Goal: Task Accomplishment & Management: Use online tool/utility

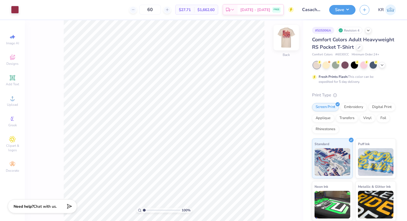
click at [288, 43] on img at bounding box center [286, 38] width 22 height 22
type input "1.32"
click at [145, 210] on input "range" at bounding box center [161, 210] width 37 height 5
click at [25, 11] on div at bounding box center [25, 9] width 8 height 8
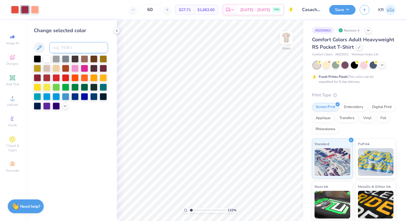
click at [62, 46] on input at bounding box center [78, 47] width 59 height 11
type input "676"
click at [17, 11] on div at bounding box center [15, 9] width 8 height 8
click at [69, 45] on input at bounding box center [78, 47] width 59 height 11
type input "8"
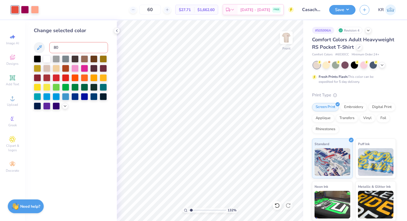
type input "805"
click at [66, 45] on input at bounding box center [78, 47] width 59 height 11
type input "806"
type input "805"
type input "192"
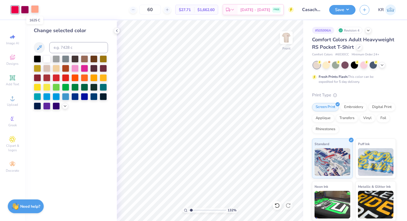
click at [35, 11] on div at bounding box center [35, 9] width 8 height 8
click at [55, 48] on input at bounding box center [78, 47] width 59 height 11
type input "9"
click at [14, 10] on div at bounding box center [15, 9] width 8 height 8
click at [67, 47] on input at bounding box center [78, 47] width 59 height 11
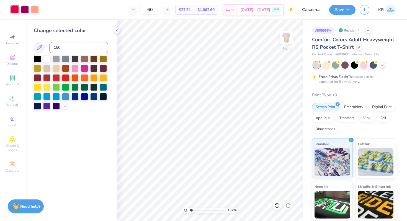
type input "1505"
type input "3"
click at [88, 47] on input "6019c" at bounding box center [78, 47] width 59 height 11
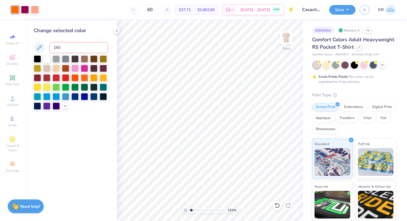
type input "1655"
type input "1505"
click at [70, 47] on input at bounding box center [78, 47] width 59 height 11
type input "1788"
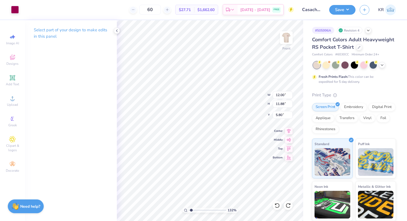
type input "3.23"
type input "3.88"
click at [13, 10] on div at bounding box center [15, 9] width 8 height 8
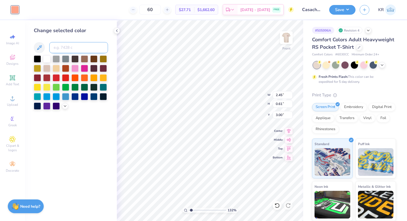
click at [58, 46] on input at bounding box center [78, 47] width 59 height 11
click at [73, 46] on input "1548c" at bounding box center [78, 47] width 59 height 11
type input "7458"
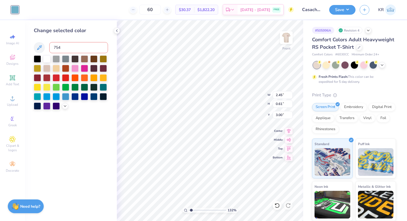
type input "7548"
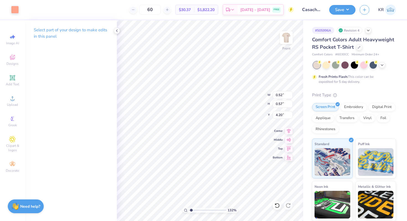
type input "4.16"
click at [9, 9] on div "Art colors" at bounding box center [9, 9] width 19 height 19
click at [17, 11] on div at bounding box center [15, 9] width 8 height 8
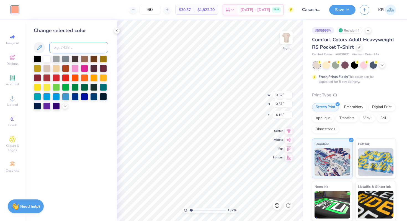
click at [61, 47] on input at bounding box center [78, 47] width 59 height 11
type input "7548"
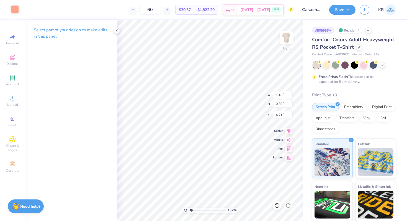
click at [14, 7] on div at bounding box center [15, 9] width 8 height 8
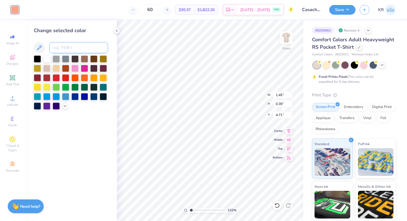
click at [70, 44] on input at bounding box center [78, 47] width 59 height 11
type input "7548"
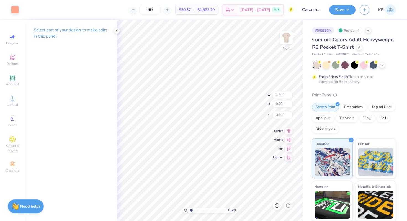
type input "2.06"
type input "0.95"
type input "3.38"
click at [12, 12] on div at bounding box center [15, 9] width 8 height 8
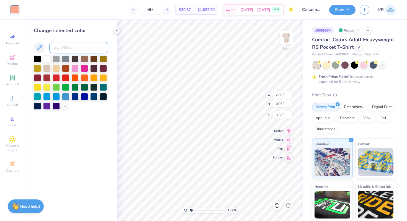
click at [59, 48] on input at bounding box center [78, 47] width 59 height 11
type input "7548"
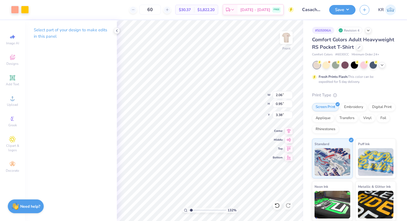
type input "6.75"
type input "2.19"
click at [15, 8] on div at bounding box center [15, 9] width 8 height 8
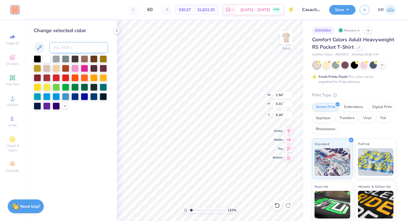
click at [68, 50] on input at bounding box center [78, 47] width 59 height 11
type input "7548"
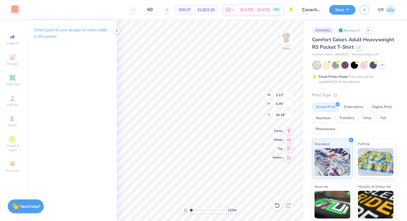
click at [16, 10] on div at bounding box center [15, 9] width 8 height 8
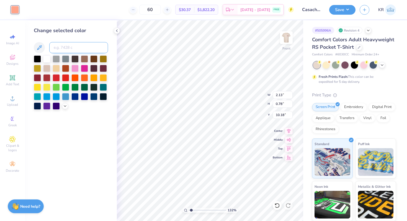
click at [55, 50] on input at bounding box center [78, 47] width 59 height 11
type input "7548"
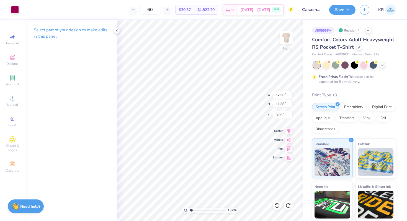
type input "3.06"
type input "2.04"
type input "0.75"
type input "9.72"
click at [13, 10] on div at bounding box center [15, 9] width 8 height 8
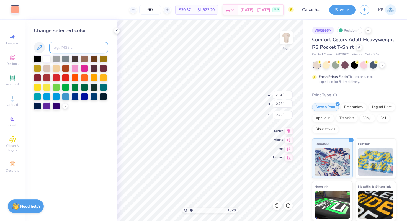
click at [65, 45] on input at bounding box center [78, 47] width 59 height 11
type input "7548"
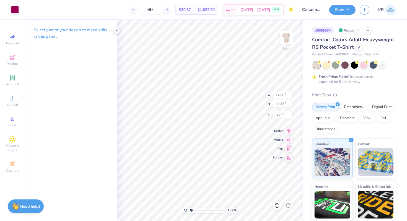
type input "3.06"
type input "1.46"
type input "1.22"
type input "10.35"
click at [14, 8] on div at bounding box center [15, 9] width 8 height 8
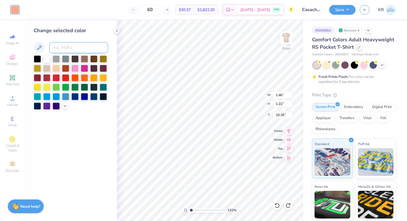
click at [68, 45] on input at bounding box center [78, 47] width 59 height 11
type input "7548"
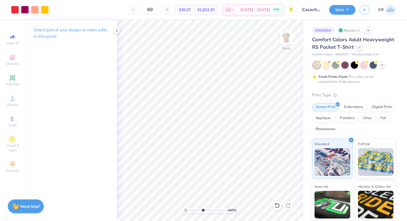
drag, startPoint x: 190, startPoint y: 209, endPoint x: 202, endPoint y: 209, distance: 12.5
type input "4.42"
click at [203, 209] on input "range" at bounding box center [207, 210] width 37 height 5
click at [16, 11] on div at bounding box center [15, 9] width 8 height 8
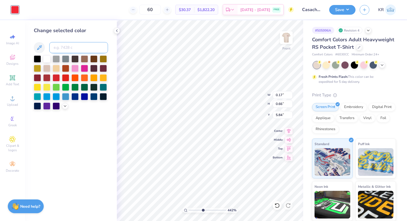
click at [66, 50] on input at bounding box center [78, 47] width 59 height 11
type input "1625"
type input "12.00"
type input "11.88"
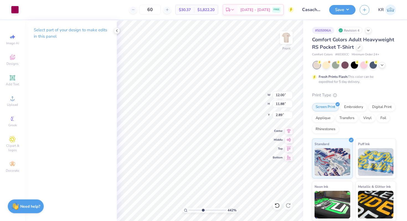
type input "3.06"
type input "0.09"
type input "0.14"
type input "6.08"
drag, startPoint x: 203, startPoint y: 210, endPoint x: 241, endPoint y: 207, distance: 38.6
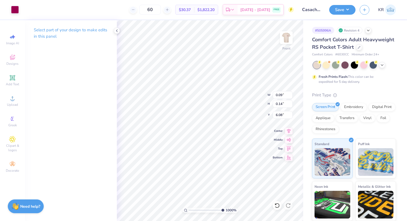
type input "10"
click at [224, 208] on input "range" at bounding box center [206, 210] width 35 height 5
type input "0.17"
type input "0.66"
type input "5.84"
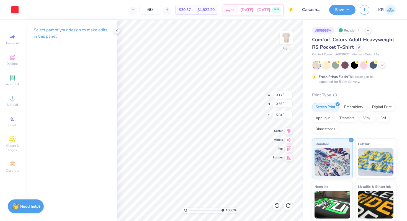
type input "1.04"
type input "0.97"
type input "5.53"
click at [15, 11] on div at bounding box center [15, 9] width 8 height 8
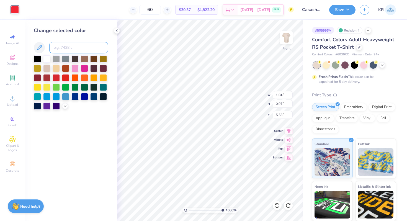
click at [66, 48] on input at bounding box center [78, 47] width 59 height 11
type input "1625"
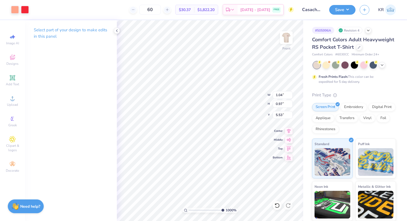
type input "1.60"
type input "1.21"
type input "0.91"
type input "0.93"
type input "5.85"
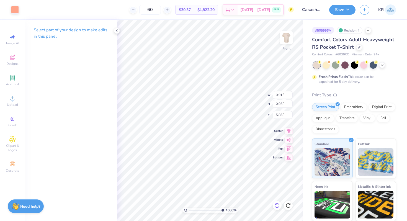
click at [279, 205] on icon at bounding box center [277, 206] width 6 height 6
click at [288, 205] on icon at bounding box center [289, 206] width 6 height 6
click at [255, 95] on div "1000 % Front W 0.91 0.91 " H 0.93 0.93 " Y 5.85 5.85 " Center Middle Top Bottom" at bounding box center [210, 120] width 186 height 201
type input "12.00"
type input "11.88"
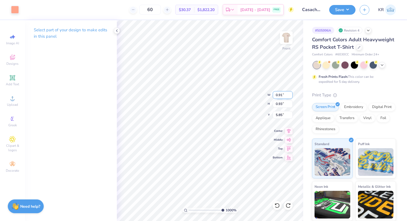
type input "3.06"
type input "0.13"
type input "0.90"
type input "5.84"
click at [16, 12] on div at bounding box center [15, 9] width 8 height 8
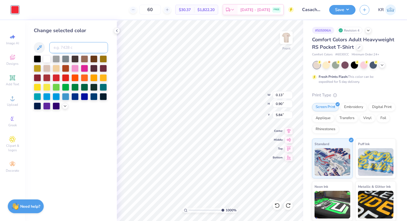
click at [58, 50] on input at bounding box center [78, 47] width 59 height 11
type input "1625"
drag, startPoint x: 221, startPoint y: 210, endPoint x: 192, endPoint y: 211, distance: 29.4
click at [192, 211] on input "range" at bounding box center [207, 210] width 37 height 5
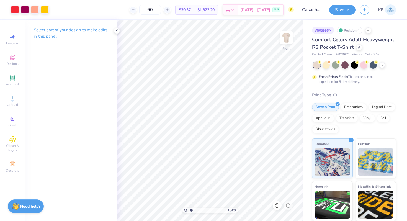
type input "1.25"
click at [191, 211] on input "range" at bounding box center [207, 210] width 37 height 5
type input "3.47"
drag, startPoint x: 191, startPoint y: 210, endPoint x: 199, endPoint y: 211, distance: 7.8
type input "3.49"
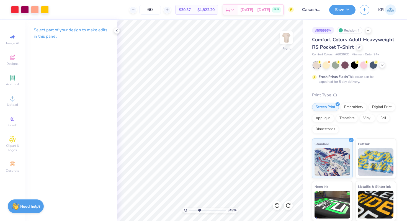
click at [199, 211] on input "range" at bounding box center [207, 210] width 37 height 5
type input "7.10"
type input "6.56"
type input "3.86"
click at [278, 204] on icon at bounding box center [277, 206] width 6 height 6
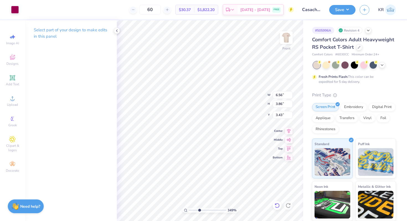
click at [278, 204] on icon at bounding box center [277, 206] width 6 height 6
type input "3.47"
click at [277, 205] on icon at bounding box center [277, 206] width 6 height 6
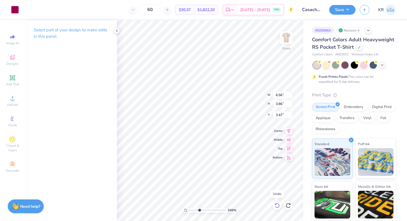
click at [277, 205] on icon at bounding box center [277, 206] width 6 height 6
click at [289, 205] on icon at bounding box center [289, 206] width 6 height 6
drag, startPoint x: 199, startPoint y: 210, endPoint x: 181, endPoint y: 210, distance: 18.6
click at [189, 210] on input "range" at bounding box center [207, 210] width 37 height 5
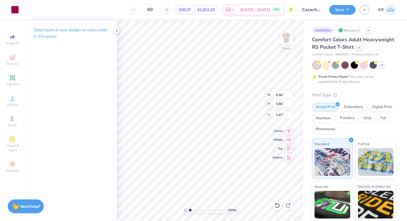
click at [289, 204] on icon at bounding box center [288, 205] width 5 height 5
click at [276, 206] on icon at bounding box center [277, 206] width 6 height 6
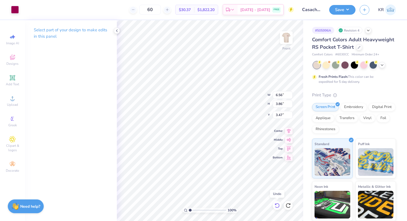
click at [276, 206] on icon at bounding box center [277, 206] width 6 height 6
click at [288, 205] on icon at bounding box center [289, 206] width 6 height 6
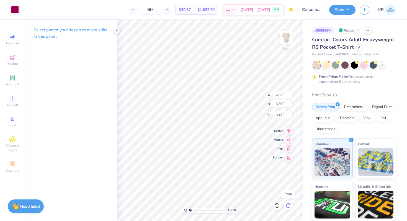
click at [288, 205] on icon at bounding box center [289, 206] width 6 height 6
click at [288, 206] on icon at bounding box center [289, 206] width 6 height 6
click at [191, 210] on input "range" at bounding box center [207, 210] width 37 height 5
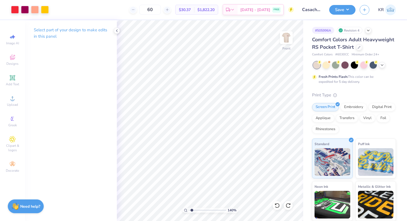
type input "1.47"
click at [192, 210] on input "range" at bounding box center [207, 210] width 37 height 5
click at [43, 11] on div at bounding box center [45, 9] width 8 height 8
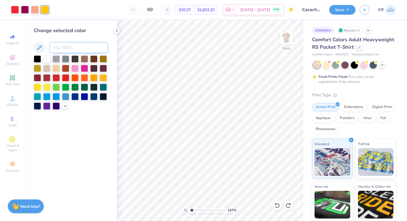
click at [75, 48] on input at bounding box center [78, 47] width 59 height 11
click at [70, 46] on input "2010c" at bounding box center [78, 47] width 59 height 11
click at [72, 49] on input "2010c" at bounding box center [78, 47] width 59 height 11
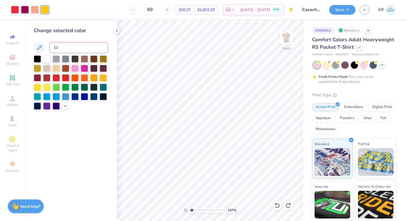
type input "116"
click at [381, 66] on icon at bounding box center [382, 64] width 4 height 4
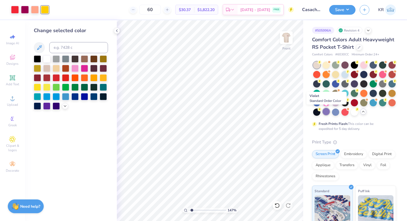
click at [327, 110] on div at bounding box center [326, 111] width 7 height 7
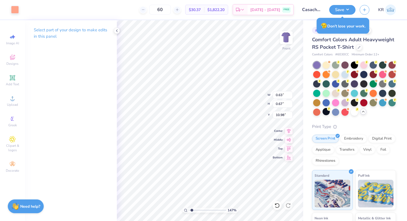
click at [14, 14] on div "Art colors" at bounding box center [9, 9] width 19 height 19
click at [14, 10] on div at bounding box center [15, 9] width 8 height 8
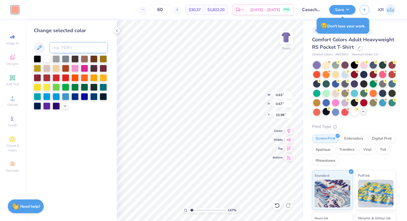
click at [59, 48] on input at bounding box center [78, 47] width 59 height 11
type input "116"
type input "0.25"
type input "0.26"
type input "9.71"
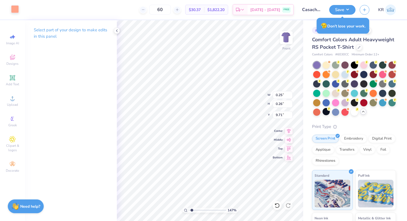
click at [17, 11] on div at bounding box center [15, 9] width 8 height 8
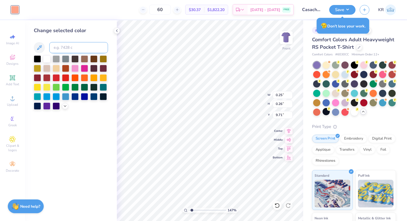
click at [63, 50] on input at bounding box center [78, 47] width 59 height 11
type input "116"
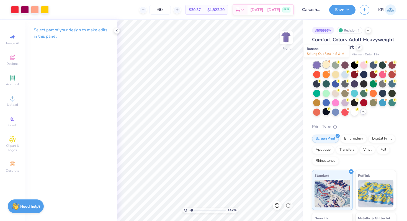
click at [326, 65] on div at bounding box center [326, 64] width 7 height 7
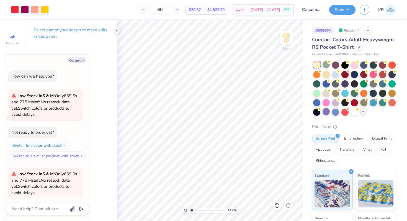
scroll to position [43, 0]
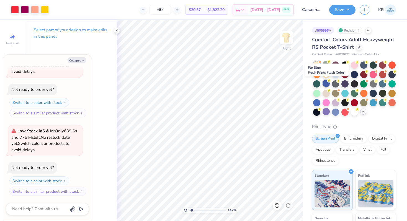
click at [325, 84] on div at bounding box center [326, 83] width 7 height 7
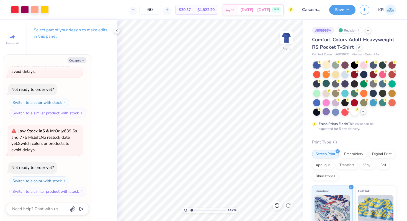
click at [364, 114] on div at bounding box center [363, 112] width 6 height 6
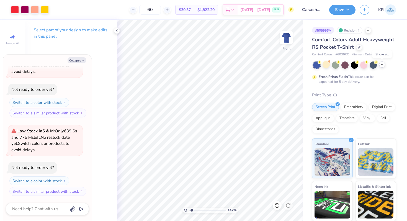
click at [381, 65] on icon at bounding box center [382, 64] width 4 height 4
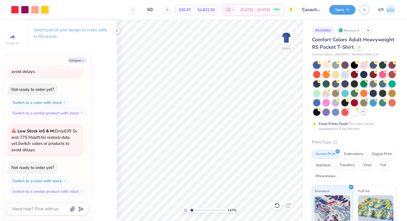
click at [361, 114] on div at bounding box center [354, 88] width 83 height 54
click at [364, 113] on icon at bounding box center [363, 111] width 4 height 4
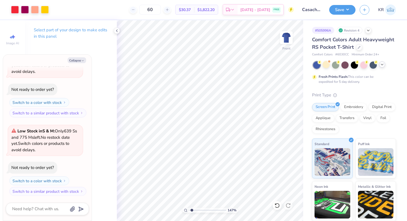
click at [382, 66] on icon at bounding box center [382, 64] width 4 height 4
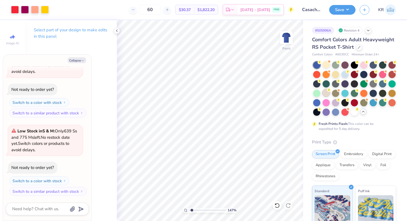
click at [325, 93] on div at bounding box center [326, 92] width 7 height 7
click at [36, 12] on div at bounding box center [35, 9] width 8 height 8
type textarea "x"
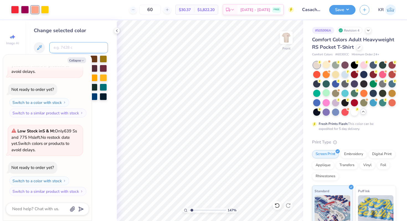
click at [66, 48] on input at bounding box center [78, 47] width 59 height 11
type input "925c"
click at [79, 60] on button "Collapse" at bounding box center [77, 60] width 19 height 6
type textarea "x"
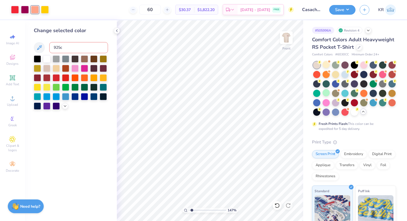
click at [72, 47] on input "925c" at bounding box center [78, 47] width 59 height 11
click at [26, 9] on div at bounding box center [25, 9] width 8 height 8
click at [66, 48] on input "925c" at bounding box center [78, 47] width 59 height 11
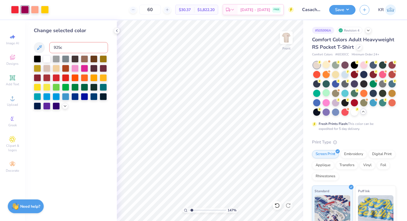
click at [66, 48] on input "925c" at bounding box center [78, 47] width 59 height 11
type input "235"
click at [17, 11] on div at bounding box center [15, 9] width 8 height 8
click at [54, 48] on input at bounding box center [78, 47] width 59 height 11
type input "179"
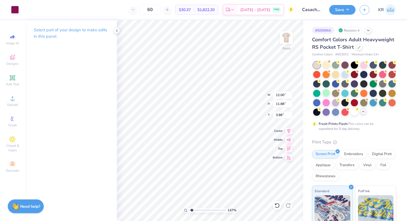
type input "3.00"
click at [276, 207] on icon at bounding box center [277, 206] width 6 height 6
click at [13, 13] on div at bounding box center [15, 9] width 8 height 8
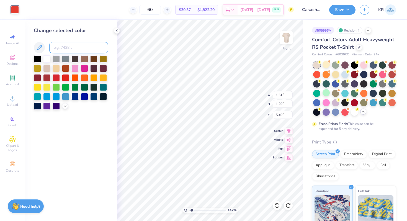
click at [60, 48] on input at bounding box center [78, 47] width 59 height 11
type input "709"
click at [275, 205] on icon at bounding box center [277, 206] width 6 height 6
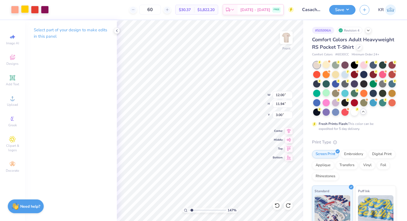
click at [25, 12] on div at bounding box center [25, 9] width 8 height 8
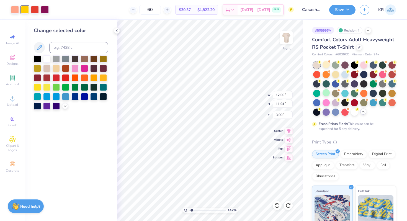
click at [63, 53] on div "Change selected color" at bounding box center [71, 68] width 74 height 83
click at [60, 48] on input at bounding box center [78, 47] width 59 height 11
type input "709"
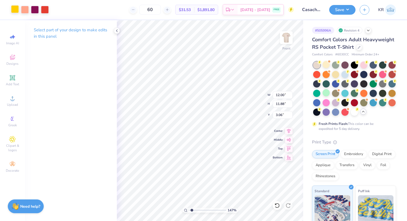
click at [16, 9] on div at bounding box center [15, 9] width 8 height 8
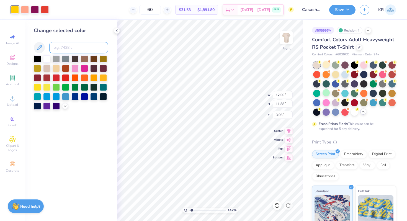
click at [73, 46] on input at bounding box center [78, 47] width 59 height 11
type input "709"
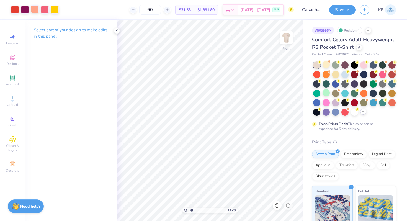
click at [36, 9] on div at bounding box center [35, 9] width 8 height 8
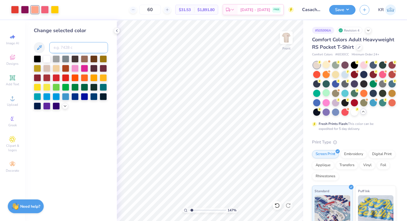
click at [65, 51] on input at bounding box center [78, 47] width 59 height 11
type input "163"
click at [69, 46] on input at bounding box center [78, 47] width 59 height 11
type input "176"
type input "169"
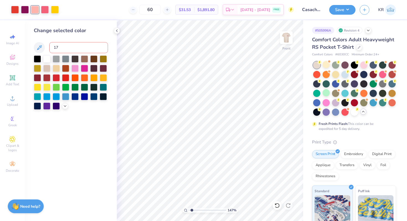
type input "170"
type input "163"
type input "1555"
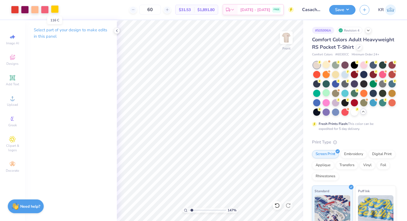
click at [55, 10] on div at bounding box center [55, 9] width 8 height 8
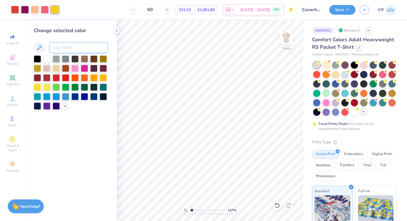
click at [62, 50] on input at bounding box center [78, 47] width 59 height 11
type input "122"
type input "123"
click at [36, 12] on div at bounding box center [35, 9] width 8 height 8
click at [89, 45] on input at bounding box center [78, 47] width 59 height 11
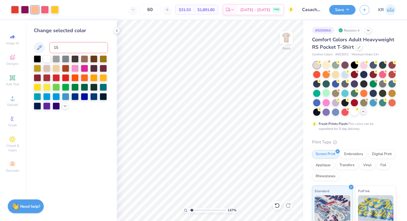
type input "156"
type input "162"
click at [75, 46] on input at bounding box center [78, 47] width 59 height 11
type input "1625"
click at [279, 204] on icon at bounding box center [277, 206] width 6 height 6
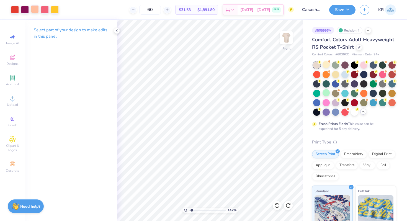
click at [36, 8] on div at bounding box center [35, 9] width 8 height 8
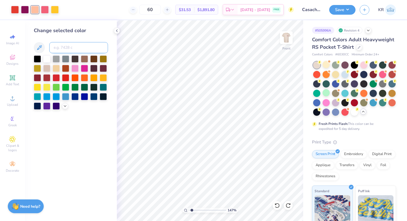
click at [57, 49] on input at bounding box center [78, 47] width 59 height 11
type input "1635"
type input "1615"
type input "1625"
type input "162"
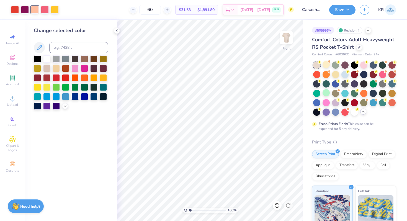
drag, startPoint x: 191, startPoint y: 210, endPoint x: 184, endPoint y: 210, distance: 6.9
click at [189, 210] on input "range" at bounding box center [207, 210] width 37 height 5
drag, startPoint x: 190, startPoint y: 211, endPoint x: 194, endPoint y: 212, distance: 4.2
click at [194, 212] on input "range" at bounding box center [207, 210] width 37 height 5
drag, startPoint x: 193, startPoint y: 210, endPoint x: 189, endPoint y: 210, distance: 3.3
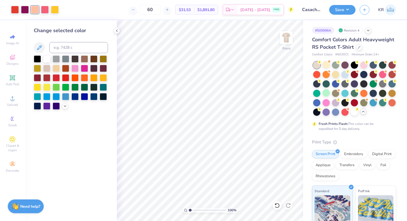
type input "1"
click at [189, 210] on input "range" at bounding box center [207, 210] width 37 height 5
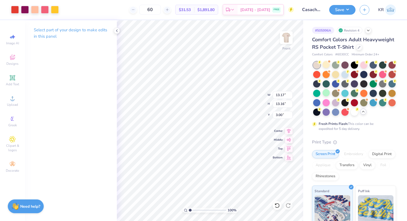
type input "13.17"
type input "13.16"
type input "1.55"
click at [192, 212] on input "range" at bounding box center [207, 210] width 37 height 5
click at [13, 9] on div at bounding box center [15, 9] width 8 height 8
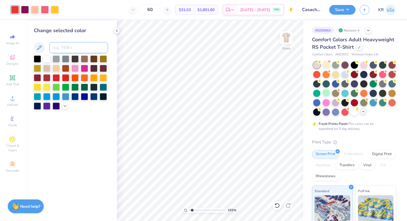
click at [72, 47] on input at bounding box center [78, 47] width 59 height 11
type input "warm red"
type input "2"
type input "warm red"
type input "warm red 2 c"
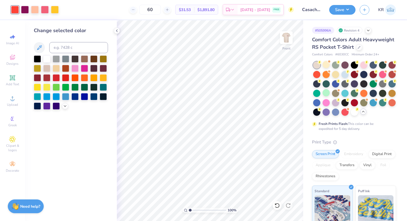
drag, startPoint x: 193, startPoint y: 210, endPoint x: 187, endPoint y: 210, distance: 6.1
click at [189, 210] on input "range" at bounding box center [207, 210] width 37 height 5
drag, startPoint x: 190, startPoint y: 210, endPoint x: 195, endPoint y: 210, distance: 4.7
type input "2.3"
click at [195, 210] on input "range" at bounding box center [207, 210] width 37 height 5
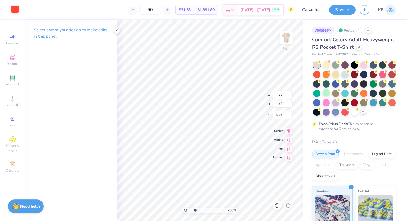
click at [17, 11] on div at bounding box center [15, 9] width 8 height 8
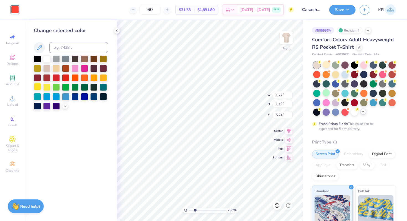
click at [38, 86] on div at bounding box center [37, 86] width 7 height 7
click at [84, 69] on div at bounding box center [84, 67] width 7 height 7
click at [61, 50] on input at bounding box center [78, 47] width 59 height 11
type input "1915"
drag, startPoint x: 194, startPoint y: 210, endPoint x: 186, endPoint y: 209, distance: 7.2
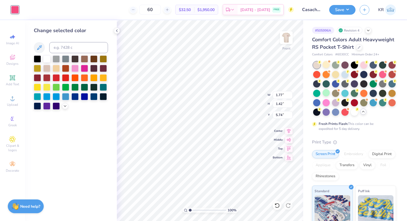
type input "1"
click at [189, 209] on input "range" at bounding box center [207, 210] width 37 height 5
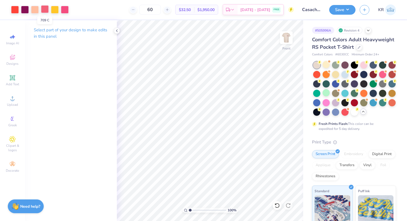
click at [48, 11] on div at bounding box center [45, 9] width 8 height 8
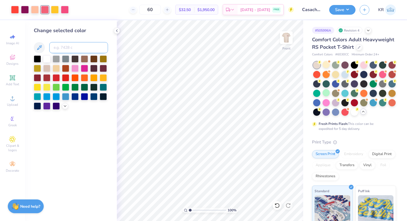
click at [60, 46] on input at bounding box center [78, 47] width 59 height 11
type input "1915"
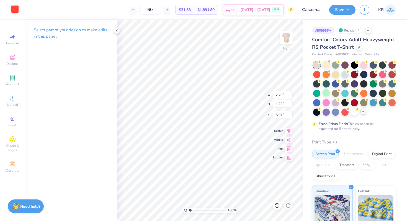
click at [14, 10] on div at bounding box center [15, 9] width 8 height 8
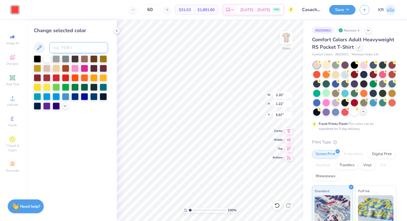
click at [65, 44] on input at bounding box center [78, 47] width 59 height 11
type input "1915"
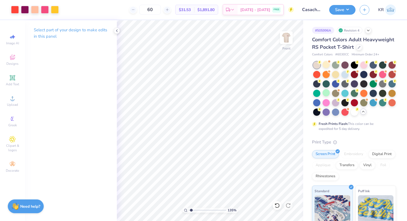
type input "1.35"
click at [191, 209] on input "range" at bounding box center [207, 210] width 37 height 5
click at [44, 9] on div at bounding box center [45, 9] width 8 height 8
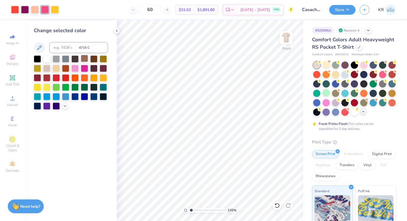
click at [85, 60] on div at bounding box center [84, 58] width 7 height 7
click at [55, 9] on div at bounding box center [55, 9] width 8 height 8
click at [69, 42] on input at bounding box center [78, 47] width 59 height 11
type input "1915"
click at [44, 12] on div at bounding box center [45, 9] width 8 height 8
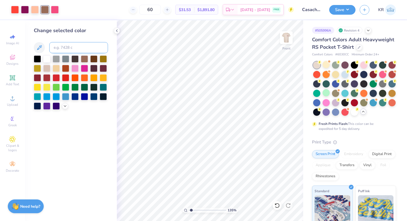
click at [67, 46] on input at bounding box center [78, 47] width 59 height 11
click at [277, 206] on icon at bounding box center [277, 206] width 6 height 6
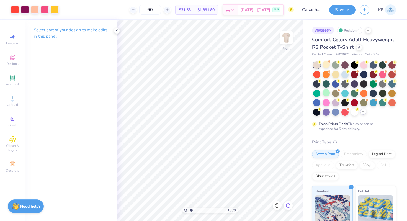
click at [288, 202] on div at bounding box center [288, 205] width 9 height 9
click at [288, 203] on icon at bounding box center [289, 206] width 6 height 6
click at [46, 11] on div at bounding box center [45, 9] width 8 height 8
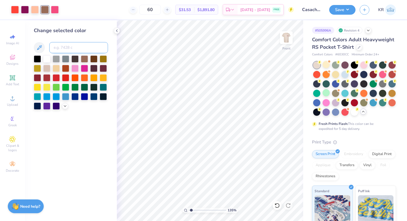
click at [65, 46] on input at bounding box center [78, 47] width 59 height 11
type input "123"
click at [277, 205] on icon at bounding box center [277, 206] width 6 height 6
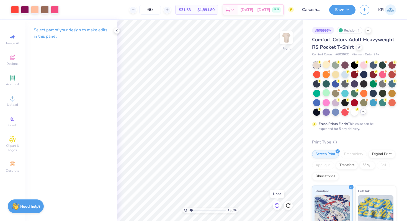
click at [277, 205] on icon at bounding box center [277, 206] width 6 height 6
click at [279, 206] on icon at bounding box center [277, 206] width 6 height 6
click at [287, 205] on icon at bounding box center [289, 206] width 6 height 6
click at [288, 205] on icon at bounding box center [289, 206] width 6 height 6
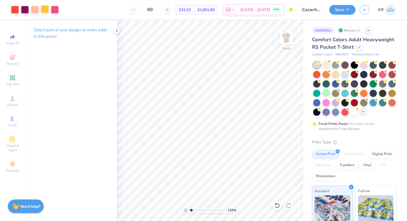
click at [46, 8] on div at bounding box center [45, 9] width 8 height 8
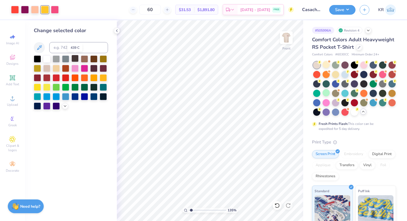
click at [73, 58] on div at bounding box center [74, 58] width 7 height 7
click at [15, 10] on div at bounding box center [15, 9] width 8 height 8
click at [65, 52] on input at bounding box center [78, 47] width 59 height 11
type input "123"
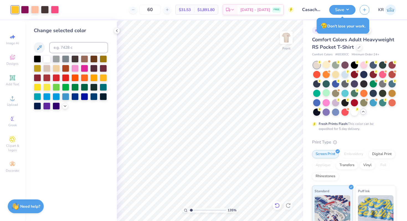
click at [275, 202] on div at bounding box center [277, 205] width 9 height 9
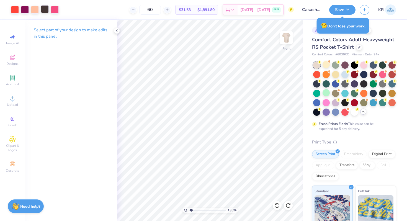
click at [46, 11] on div at bounding box center [45, 9] width 8 height 8
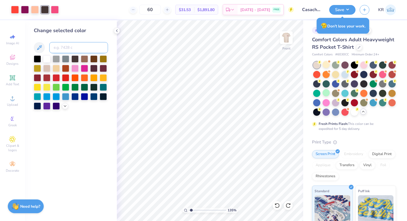
click at [76, 50] on input at bounding box center [78, 47] width 59 height 11
type input "123"
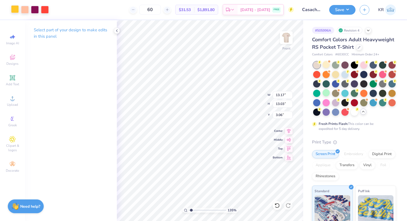
click at [13, 9] on div at bounding box center [15, 9] width 8 height 8
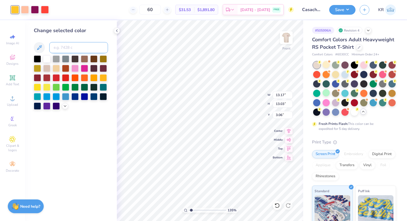
click at [77, 46] on input at bounding box center [78, 47] width 59 height 11
type input "1915"
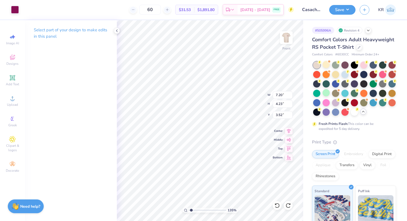
type input "3.52"
click at [277, 205] on icon at bounding box center [277, 206] width 6 height 6
click at [290, 204] on icon at bounding box center [289, 204] width 1 height 1
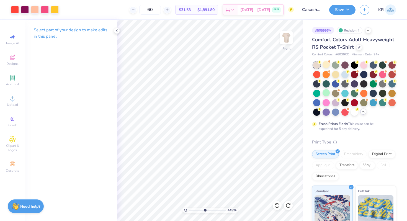
drag, startPoint x: 192, startPoint y: 210, endPoint x: 204, endPoint y: 210, distance: 12.5
click at [204, 210] on input "range" at bounding box center [207, 210] width 37 height 5
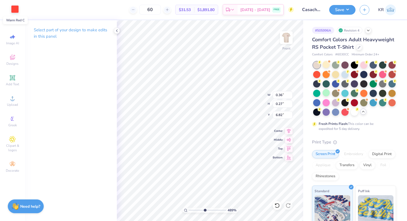
click at [17, 11] on div at bounding box center [15, 9] width 8 height 8
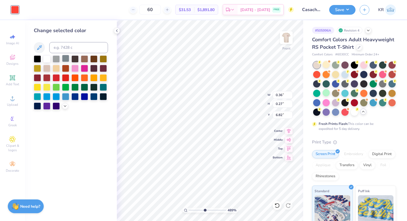
click at [66, 58] on div at bounding box center [65, 58] width 7 height 7
drag, startPoint x: 202, startPoint y: 211, endPoint x: 186, endPoint y: 210, distance: 16.9
type input "1"
click at [189, 210] on input "range" at bounding box center [207, 210] width 37 height 5
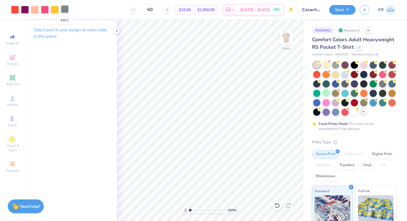
click at [64, 10] on div at bounding box center [65, 9] width 8 height 8
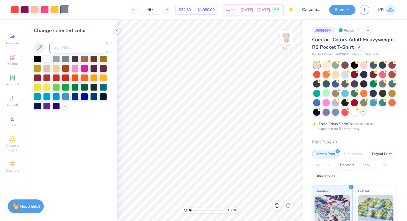
click at [72, 45] on input at bounding box center [78, 47] width 59 height 11
type input "235"
click at [57, 9] on div at bounding box center [55, 9] width 8 height 8
click at [72, 39] on div "Change selected color" at bounding box center [71, 68] width 74 height 83
click at [72, 43] on input at bounding box center [78, 47] width 59 height 11
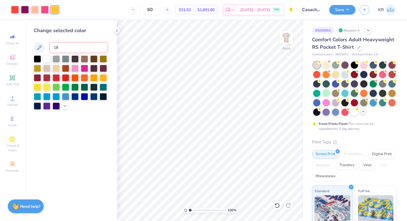
type input "180"
click at [72, 50] on input at bounding box center [78, 47] width 59 height 11
type input "179"
click at [53, 11] on div at bounding box center [55, 10] width 8 height 8
click at [65, 47] on input at bounding box center [78, 47] width 59 height 11
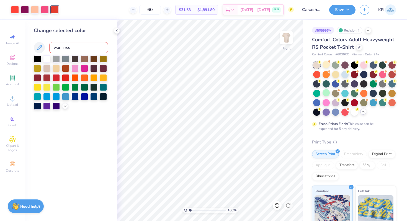
type input "warm red"
click at [15, 11] on div at bounding box center [15, 10] width 8 height 8
click at [60, 48] on input at bounding box center [78, 47] width 59 height 11
type input "179"
click at [278, 206] on icon at bounding box center [277, 206] width 6 height 6
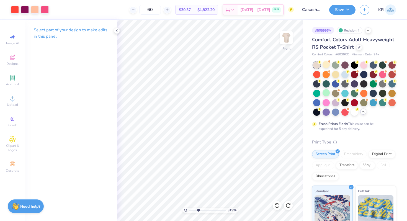
drag, startPoint x: 189, startPoint y: 211, endPoint x: 198, endPoint y: 210, distance: 9.7
type input "3.23"
click at [198, 210] on input "range" at bounding box center [207, 210] width 37 height 5
click at [17, 9] on div at bounding box center [15, 9] width 8 height 8
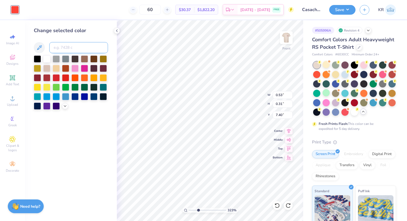
click at [61, 50] on input at bounding box center [78, 47] width 59 height 11
type input "1915"
type input "0.92"
type input "0.64"
type input "6.66"
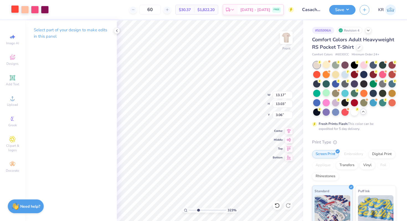
click at [17, 11] on div at bounding box center [15, 9] width 8 height 8
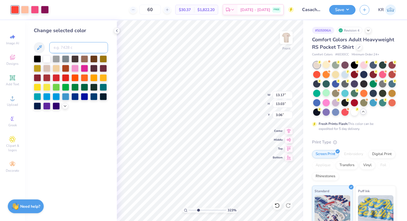
click at [68, 51] on input at bounding box center [78, 47] width 59 height 11
type input "1915"
drag, startPoint x: 195, startPoint y: 209, endPoint x: 187, endPoint y: 209, distance: 8.3
click at [189, 209] on input "range" at bounding box center [207, 210] width 37 height 5
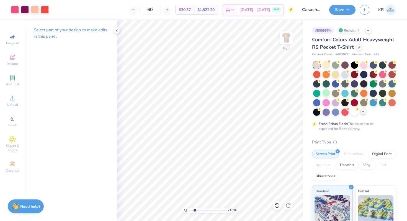
drag, startPoint x: 191, startPoint y: 210, endPoint x: 195, endPoint y: 210, distance: 3.9
type input "2.25"
click at [195, 210] on input "range" at bounding box center [207, 210] width 37 height 5
click at [14, 11] on div at bounding box center [15, 9] width 8 height 8
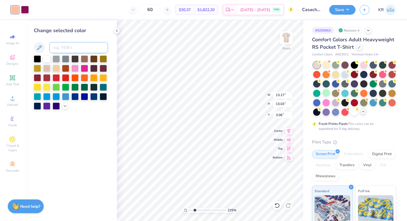
click at [55, 45] on input at bounding box center [78, 47] width 59 height 11
type input "warm red"
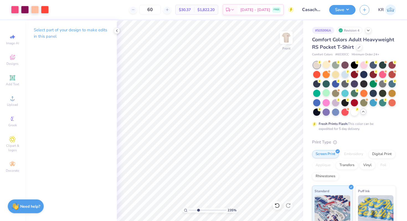
drag, startPoint x: 194, startPoint y: 209, endPoint x: 198, endPoint y: 212, distance: 5.2
type input "3.2"
click at [198, 212] on input "range" at bounding box center [207, 210] width 37 height 5
click at [279, 206] on icon at bounding box center [277, 206] width 6 height 6
click at [16, 11] on div at bounding box center [15, 9] width 8 height 8
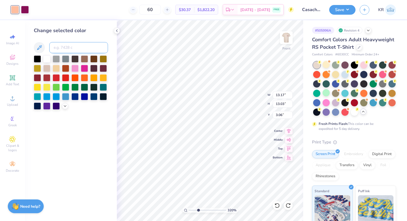
click at [64, 47] on input at bounding box center [78, 47] width 59 height 11
type input "1915"
drag, startPoint x: 197, startPoint y: 210, endPoint x: 188, endPoint y: 210, distance: 9.7
click at [189, 210] on input "range" at bounding box center [207, 210] width 37 height 5
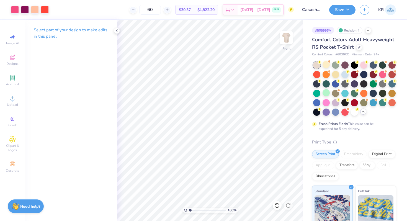
drag, startPoint x: 190, startPoint y: 210, endPoint x: 187, endPoint y: 210, distance: 3.6
click at [189, 210] on input "range" at bounding box center [207, 210] width 37 height 5
drag, startPoint x: 190, startPoint y: 210, endPoint x: 194, endPoint y: 210, distance: 3.9
type input "2.02"
click at [194, 210] on input "range" at bounding box center [207, 210] width 37 height 5
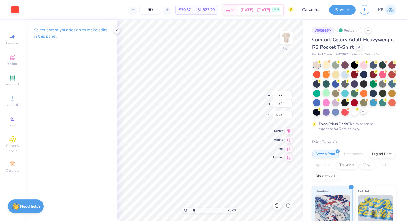
type input "7.28"
type input "1.45"
click at [9, 9] on div "Art colors" at bounding box center [9, 9] width 19 height 19
click at [13, 9] on div at bounding box center [15, 9] width 8 height 8
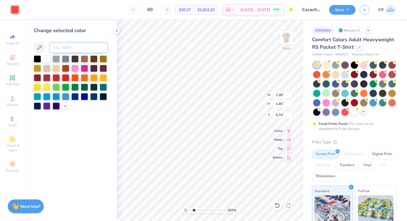
click at [66, 46] on input at bounding box center [78, 47] width 59 height 11
type input "1915"
drag, startPoint x: 193, startPoint y: 209, endPoint x: 182, endPoint y: 209, distance: 11.6
click at [189, 209] on input "range" at bounding box center [207, 210] width 37 height 5
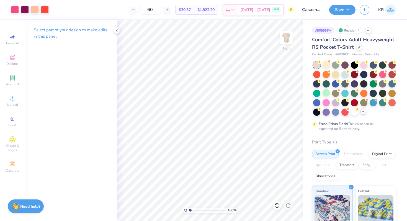
drag, startPoint x: 190, startPoint y: 210, endPoint x: 185, endPoint y: 210, distance: 4.7
click at [189, 210] on input "range" at bounding box center [207, 210] width 37 height 5
drag, startPoint x: 191, startPoint y: 210, endPoint x: 196, endPoint y: 209, distance: 5.0
type input "2.79"
click at [197, 210] on input "range" at bounding box center [207, 210] width 37 height 5
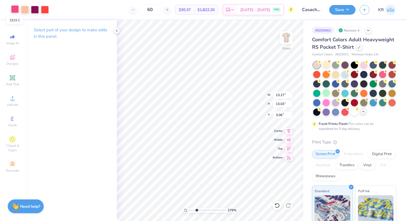
click at [17, 11] on div at bounding box center [15, 9] width 8 height 8
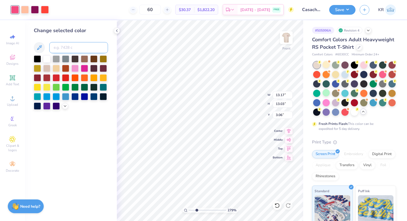
click at [65, 47] on input at bounding box center [78, 47] width 59 height 11
type input "warm red"
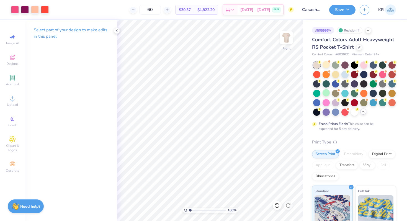
drag, startPoint x: 197, startPoint y: 208, endPoint x: 187, endPoint y: 209, distance: 10.5
click at [189, 209] on input "range" at bounding box center [207, 210] width 37 height 5
drag, startPoint x: 191, startPoint y: 210, endPoint x: 196, endPoint y: 209, distance: 5.6
type input "2.63"
click at [196, 209] on input "range" at bounding box center [207, 210] width 37 height 5
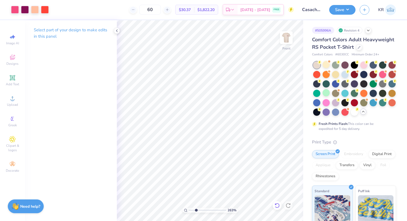
click at [278, 204] on icon at bounding box center [277, 205] width 5 height 5
click at [278, 205] on icon at bounding box center [277, 206] width 6 height 6
click at [278, 206] on icon at bounding box center [277, 206] width 6 height 6
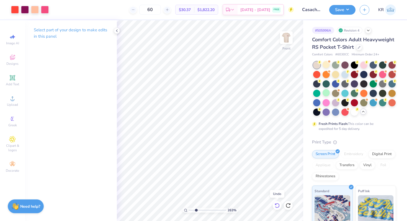
click at [278, 206] on icon at bounding box center [277, 206] width 6 height 6
click at [290, 207] on icon at bounding box center [288, 205] width 5 height 5
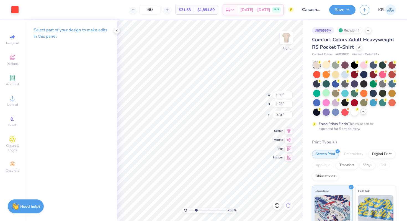
type input "9.91"
drag, startPoint x: 196, startPoint y: 209, endPoint x: 200, endPoint y: 209, distance: 5.0
type input "3.82"
click at [200, 209] on input "range" at bounding box center [207, 210] width 37 height 5
type input "3.06"
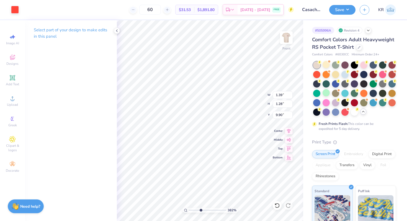
type input "9.90"
type input "9.95"
type input "13.17"
type input "13.03"
type input "3.06"
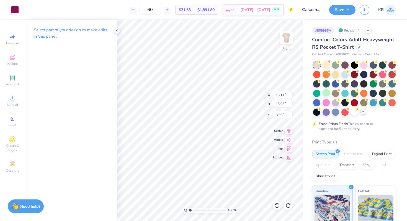
drag, startPoint x: 200, startPoint y: 210, endPoint x: 183, endPoint y: 212, distance: 17.5
click at [189, 212] on input "range" at bounding box center [207, 210] width 37 height 5
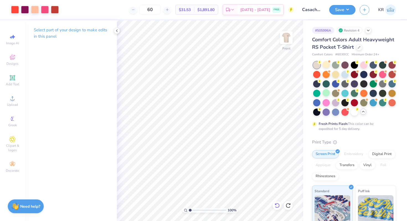
click at [276, 206] on icon at bounding box center [277, 206] width 6 height 6
click at [277, 207] on icon at bounding box center [277, 206] width 6 height 6
click at [279, 205] on icon at bounding box center [277, 206] width 6 height 6
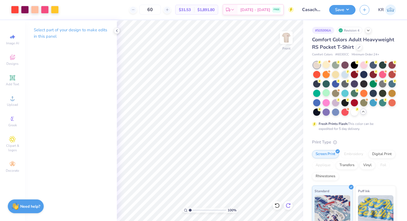
click at [291, 206] on div at bounding box center [288, 205] width 9 height 9
click at [291, 206] on icon at bounding box center [289, 206] width 6 height 6
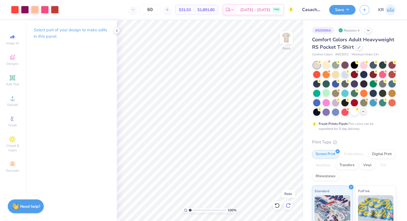
click at [291, 206] on icon at bounding box center [289, 206] width 6 height 6
drag, startPoint x: 191, startPoint y: 210, endPoint x: 200, endPoint y: 210, distance: 9.4
type input "3.78"
click at [200, 211] on input "range" at bounding box center [207, 210] width 37 height 5
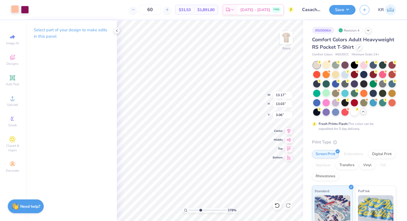
click at [16, 11] on div at bounding box center [15, 9] width 8 height 8
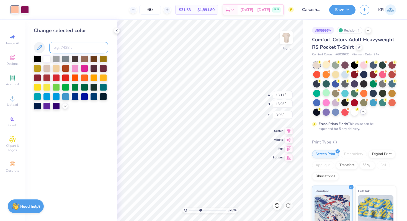
click at [60, 49] on input at bounding box center [78, 47] width 59 height 11
type input "1915"
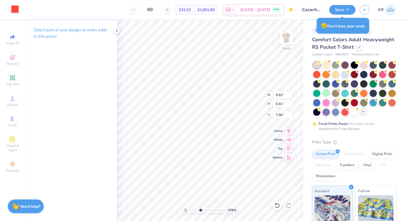
click at [14, 10] on div at bounding box center [15, 9] width 8 height 8
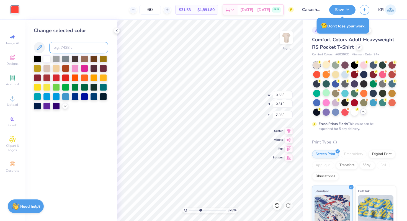
click at [65, 47] on input at bounding box center [78, 47] width 59 height 11
type input "1915"
type input "13.17"
type input "13.03"
type input "3.06"
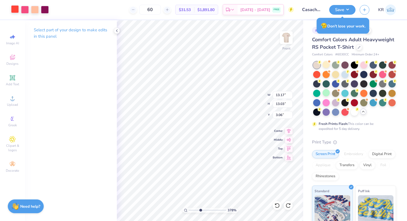
click at [15, 11] on div at bounding box center [15, 9] width 8 height 8
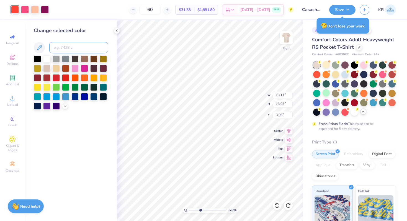
click at [67, 50] on input at bounding box center [78, 47] width 59 height 11
type input "1915"
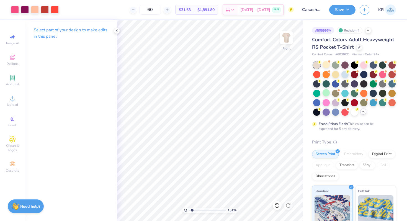
drag, startPoint x: 201, startPoint y: 210, endPoint x: 192, endPoint y: 209, distance: 9.2
click at [192, 209] on input "range" at bounding box center [207, 210] width 37 height 5
click at [48, 11] on div at bounding box center [45, 9] width 8 height 8
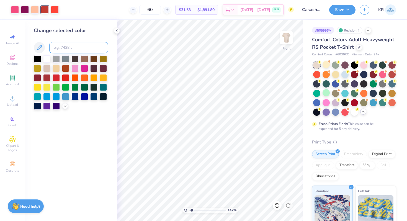
click at [68, 46] on input at bounding box center [78, 47] width 59 height 11
drag, startPoint x: 192, startPoint y: 210, endPoint x: 187, endPoint y: 210, distance: 5.5
click at [189, 210] on input "range" at bounding box center [207, 210] width 37 height 5
click at [276, 207] on icon at bounding box center [277, 206] width 6 height 6
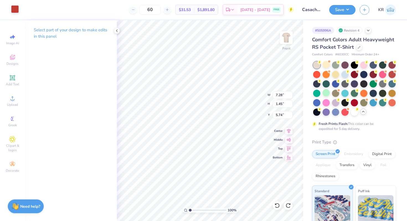
click at [13, 11] on div at bounding box center [15, 9] width 8 height 8
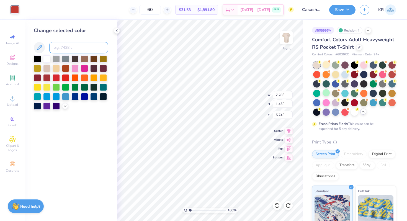
click at [61, 47] on input at bounding box center [78, 47] width 59 height 11
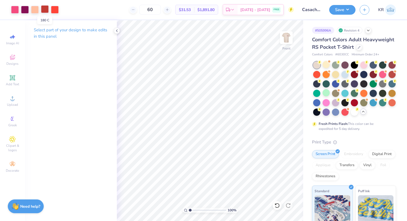
click at [43, 12] on div at bounding box center [45, 9] width 8 height 8
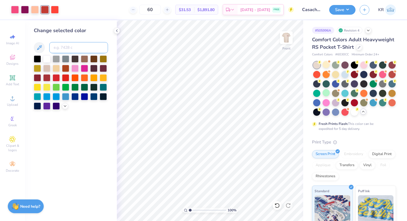
click at [63, 47] on input at bounding box center [78, 47] width 59 height 11
click at [59, 46] on input at bounding box center [78, 47] width 59 height 11
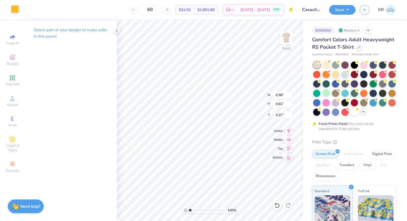
click at [14, 11] on div at bounding box center [15, 9] width 8 height 8
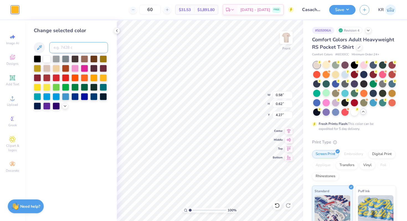
click at [70, 45] on input at bounding box center [78, 47] width 59 height 11
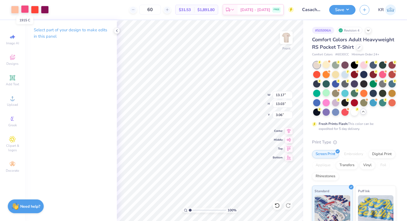
click at [25, 11] on div at bounding box center [25, 9] width 8 height 8
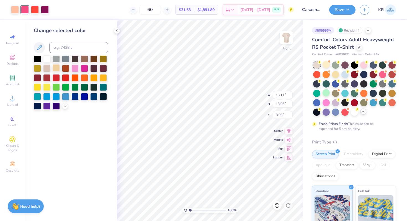
click at [56, 68] on div at bounding box center [56, 67] width 7 height 7
click at [35, 10] on div at bounding box center [35, 9] width 8 height 8
click at [63, 49] on input at bounding box center [78, 47] width 59 height 11
click at [23, 11] on div at bounding box center [25, 9] width 8 height 8
click at [66, 51] on input at bounding box center [78, 47] width 59 height 11
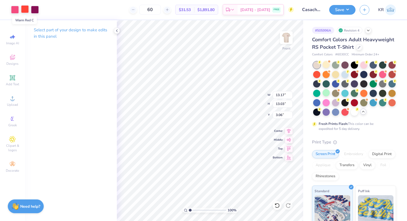
click at [23, 10] on div at bounding box center [25, 9] width 8 height 8
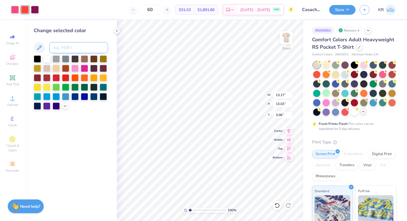
click at [59, 48] on input at bounding box center [78, 47] width 59 height 11
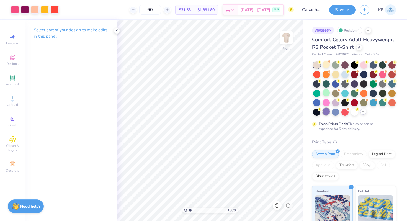
click at [326, 111] on div at bounding box center [326, 111] width 7 height 7
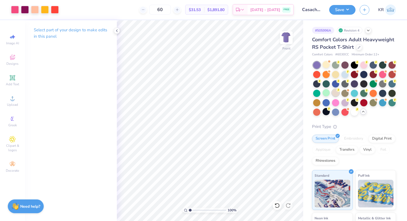
click at [336, 93] on div at bounding box center [335, 92] width 7 height 7
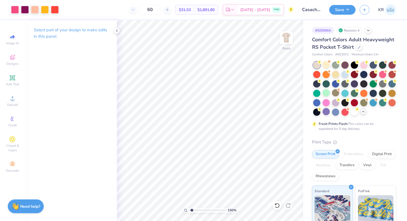
click at [192, 209] on input "range" at bounding box center [207, 210] width 37 height 5
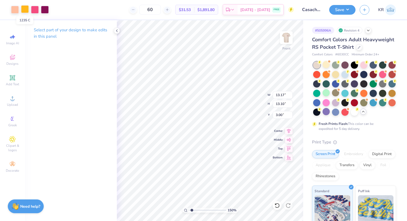
click at [25, 9] on div at bounding box center [25, 9] width 8 height 8
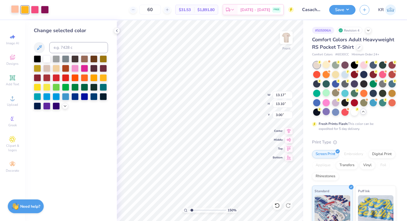
click at [14, 11] on div at bounding box center [15, 9] width 8 height 8
click at [78, 48] on input at bounding box center [78, 47] width 59 height 11
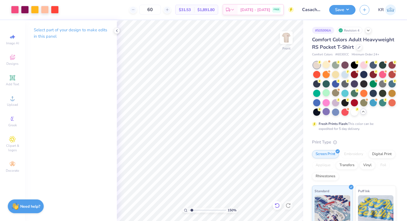
click at [275, 203] on icon at bounding box center [277, 206] width 6 height 6
click at [194, 209] on input "range" at bounding box center [207, 210] width 37 height 5
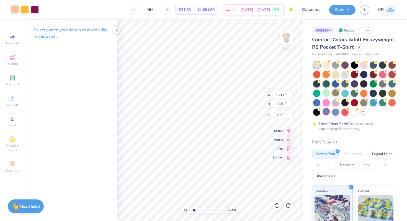
click at [14, 9] on div at bounding box center [15, 9] width 8 height 8
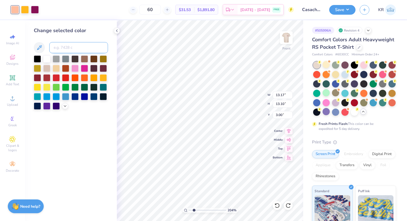
click at [68, 48] on input at bounding box center [78, 47] width 59 height 11
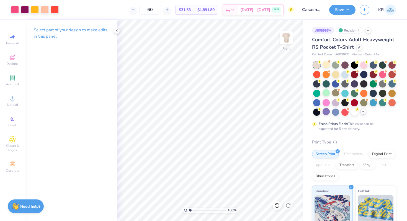
drag, startPoint x: 194, startPoint y: 210, endPoint x: 190, endPoint y: 209, distance: 4.7
click at [190, 209] on input "range" at bounding box center [207, 210] width 37 height 5
click at [278, 204] on icon at bounding box center [277, 206] width 6 height 6
click at [16, 11] on div at bounding box center [15, 9] width 8 height 8
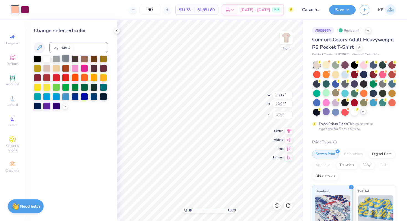
click at [65, 57] on div at bounding box center [65, 58] width 7 height 7
click at [64, 47] on input at bounding box center [78, 47] width 59 height 11
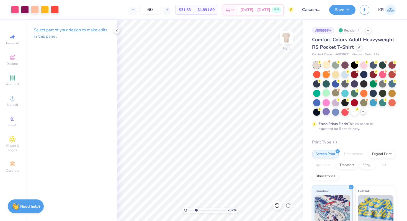
drag, startPoint x: 191, startPoint y: 211, endPoint x: 196, endPoint y: 212, distance: 5.6
click at [196, 212] on input "range" at bounding box center [207, 210] width 37 height 5
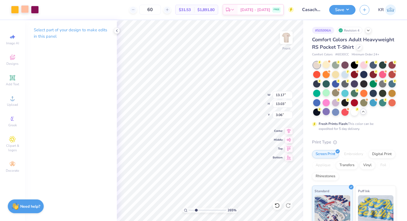
click at [24, 9] on div at bounding box center [25, 9] width 8 height 8
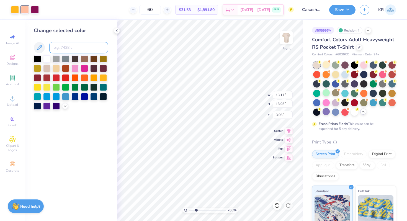
click at [63, 48] on input at bounding box center [78, 47] width 59 height 11
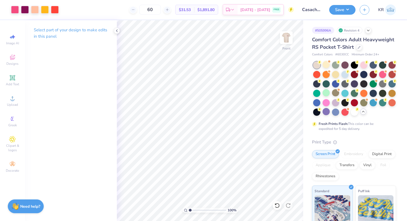
drag, startPoint x: 196, startPoint y: 210, endPoint x: 189, endPoint y: 210, distance: 6.9
click at [189, 210] on input "range" at bounding box center [207, 210] width 37 height 5
click at [192, 212] on input "range" at bounding box center [207, 210] width 37 height 5
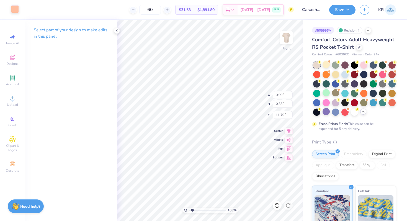
click at [16, 6] on div at bounding box center [15, 9] width 8 height 8
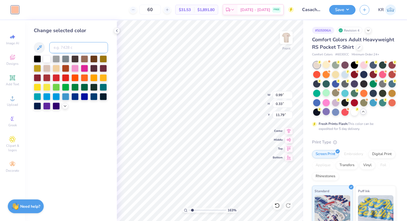
click at [60, 44] on input at bounding box center [78, 47] width 59 height 11
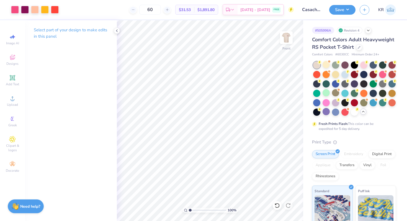
click at [189, 210] on input "range" at bounding box center [207, 210] width 37 height 5
click at [13, 10] on div at bounding box center [15, 9] width 8 height 8
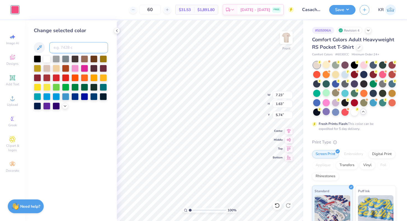
click at [65, 47] on input at bounding box center [78, 47] width 59 height 11
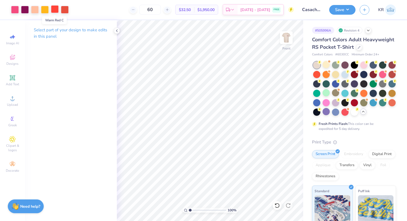
click at [55, 10] on div at bounding box center [55, 9] width 8 height 8
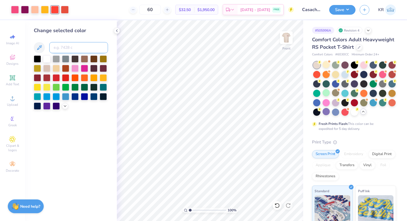
click at [66, 46] on input at bounding box center [78, 47] width 59 height 11
click at [53, 9] on div at bounding box center [55, 10] width 8 height 8
click at [63, 46] on input at bounding box center [78, 47] width 59 height 11
click at [79, 50] on input at bounding box center [78, 47] width 59 height 11
click at [89, 49] on input "warm red" at bounding box center [78, 47] width 59 height 11
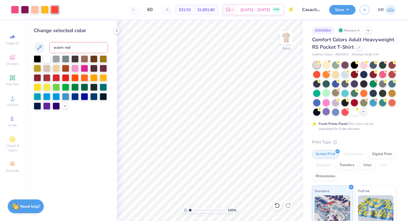
click at [89, 49] on input "warm red" at bounding box center [78, 47] width 59 height 11
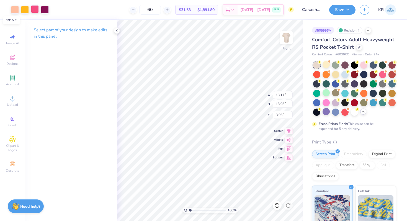
click at [34, 11] on div at bounding box center [35, 9] width 8 height 8
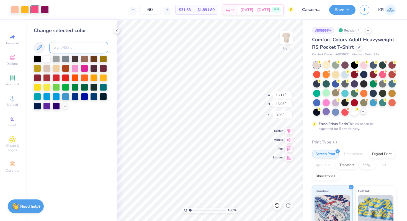
click at [61, 49] on input at bounding box center [78, 47] width 59 height 11
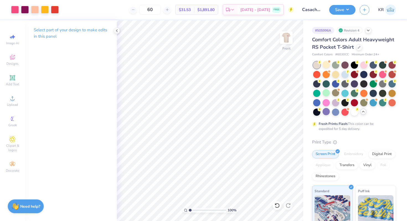
click at [189, 209] on input "range" at bounding box center [207, 210] width 37 height 5
click at [335, 11] on button "Save" at bounding box center [342, 9] width 26 height 10
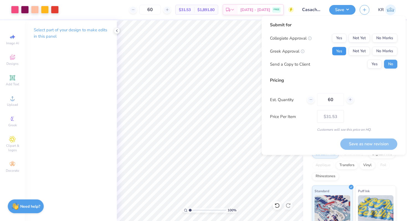
click at [338, 49] on button "Yes" at bounding box center [339, 51] width 14 height 9
click at [385, 39] on button "No Marks" at bounding box center [384, 38] width 25 height 9
click at [359, 142] on button "Save as new revision" at bounding box center [368, 143] width 57 height 11
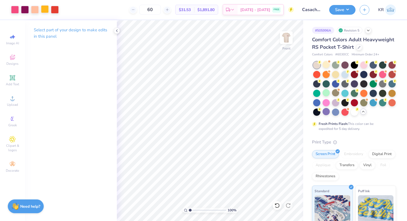
click at [47, 11] on div at bounding box center [45, 9] width 8 height 8
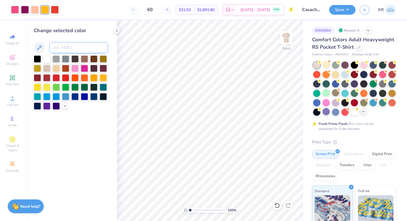
click at [68, 47] on input at bounding box center [78, 47] width 59 height 11
click at [334, 102] on div at bounding box center [335, 102] width 7 height 7
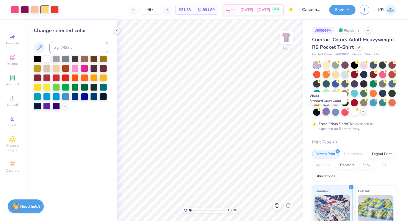
click at [328, 111] on div at bounding box center [326, 111] width 7 height 7
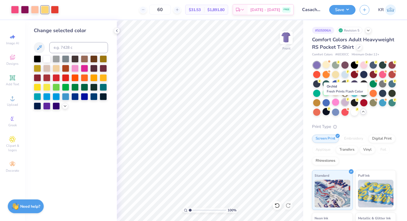
click at [343, 103] on div at bounding box center [344, 102] width 7 height 7
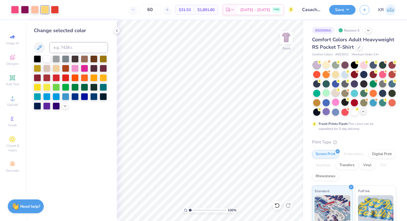
click at [336, 91] on icon at bounding box center [338, 90] width 4 height 4
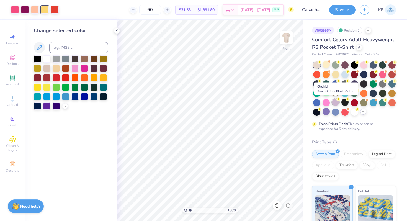
click at [333, 104] on div at bounding box center [335, 102] width 7 height 7
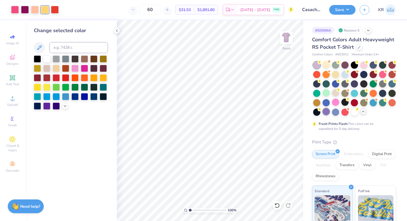
click at [327, 111] on div at bounding box center [326, 111] width 7 height 7
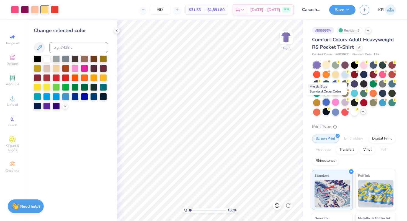
click at [326, 102] on div at bounding box center [326, 102] width 7 height 7
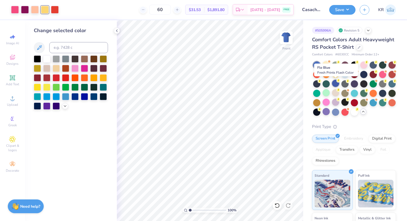
click at [335, 84] on div at bounding box center [335, 83] width 7 height 7
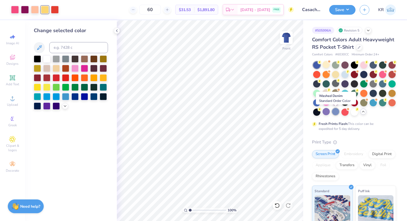
click at [332, 112] on div at bounding box center [335, 111] width 7 height 7
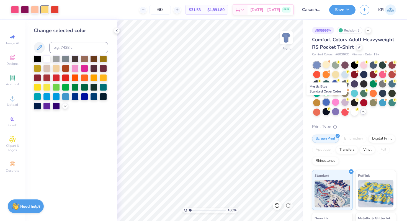
click at [327, 103] on div at bounding box center [326, 102] width 7 height 7
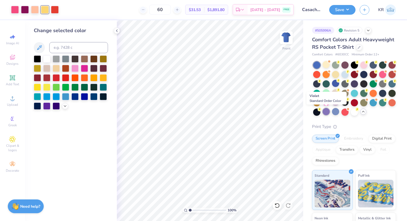
click at [328, 113] on div at bounding box center [326, 111] width 7 height 7
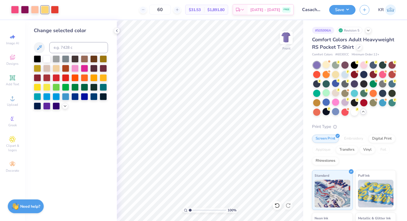
click at [189, 209] on input "range" at bounding box center [207, 210] width 37 height 5
click at [26, 10] on div at bounding box center [25, 9] width 8 height 8
click at [66, 50] on input at bounding box center [78, 47] width 59 height 11
click at [43, 12] on div at bounding box center [45, 9] width 8 height 8
click at [92, 49] on input at bounding box center [78, 47] width 59 height 11
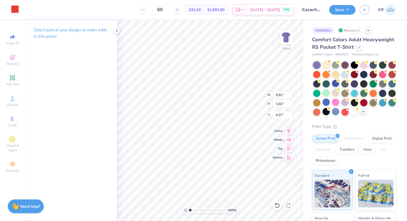
click at [17, 10] on div at bounding box center [15, 9] width 8 height 8
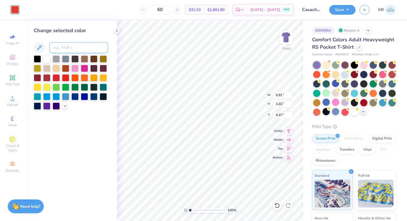
click at [65, 51] on input at bounding box center [78, 47] width 59 height 11
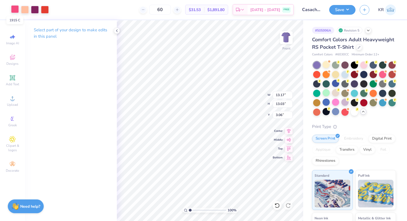
click at [16, 12] on div at bounding box center [15, 9] width 8 height 8
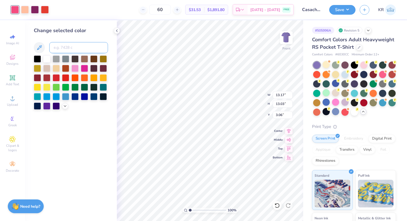
click at [65, 51] on input at bounding box center [78, 47] width 59 height 11
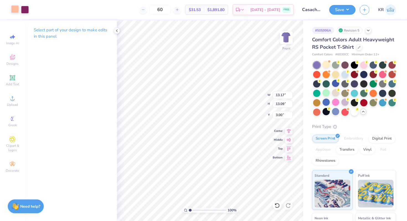
click at [14, 10] on div at bounding box center [15, 9] width 8 height 8
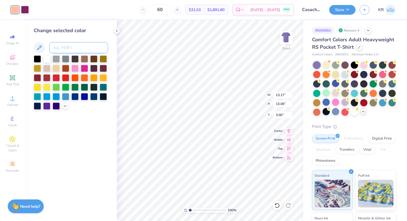
click at [70, 50] on input at bounding box center [78, 47] width 59 height 11
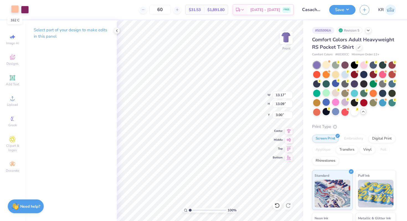
click at [13, 8] on div at bounding box center [15, 9] width 8 height 8
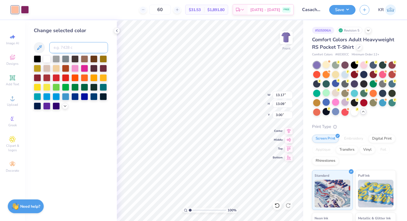
click at [64, 47] on input at bounding box center [78, 47] width 59 height 11
click at [62, 48] on input at bounding box center [78, 47] width 59 height 11
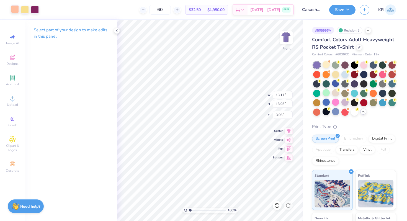
click at [14, 11] on div at bounding box center [15, 9] width 8 height 8
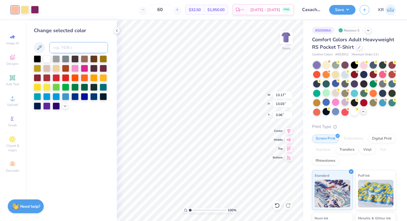
click at [60, 46] on input at bounding box center [78, 47] width 59 height 11
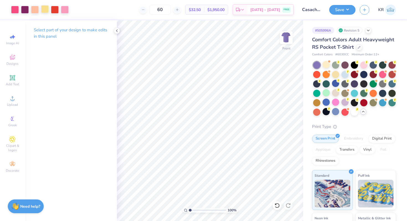
click at [43, 12] on div at bounding box center [45, 9] width 8 height 8
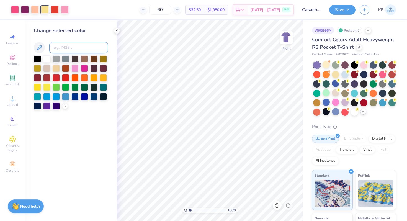
click at [61, 46] on input at bounding box center [78, 47] width 59 height 11
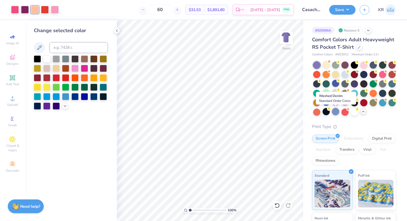
click at [335, 111] on div at bounding box center [335, 111] width 7 height 7
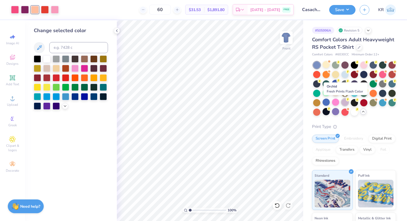
click at [345, 104] on div at bounding box center [344, 102] width 7 height 7
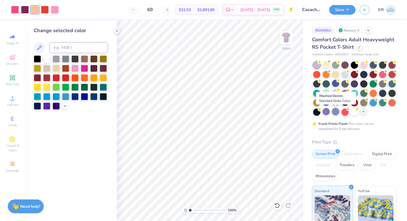
click at [338, 113] on div at bounding box center [335, 111] width 7 height 7
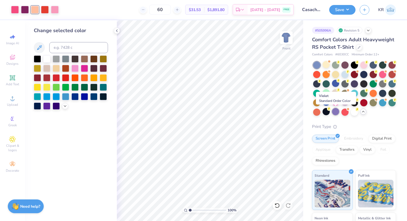
click at [335, 112] on div at bounding box center [335, 111] width 7 height 7
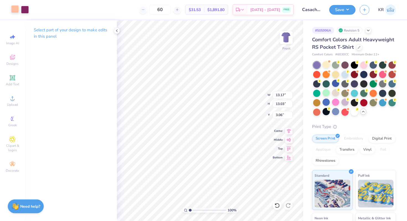
click at [16, 12] on div at bounding box center [15, 9] width 8 height 8
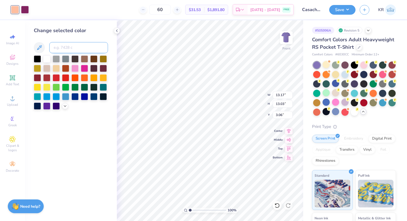
click at [67, 48] on input at bounding box center [78, 47] width 59 height 11
click at [81, 49] on input at bounding box center [78, 47] width 59 height 11
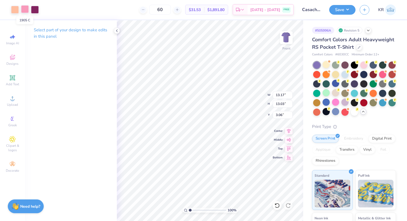
click at [27, 11] on div at bounding box center [25, 9] width 8 height 8
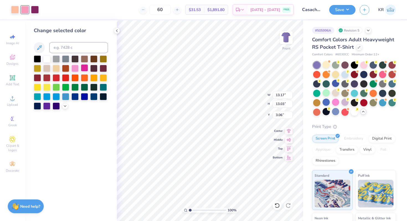
click at [84, 68] on div at bounding box center [84, 67] width 7 height 7
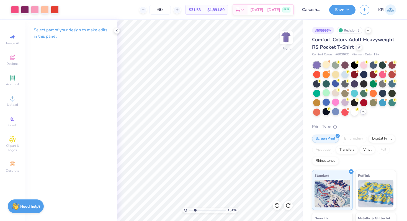
drag, startPoint x: 191, startPoint y: 210, endPoint x: 195, endPoint y: 211, distance: 4.2
click at [195, 211] on input "range" at bounding box center [207, 210] width 37 height 5
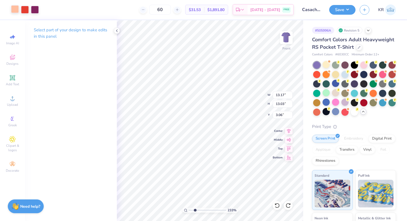
click at [17, 10] on div at bounding box center [15, 9] width 8 height 8
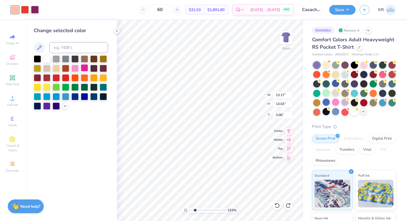
click at [85, 68] on div at bounding box center [84, 67] width 7 height 7
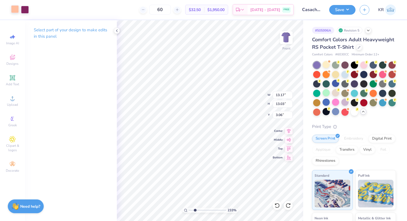
click at [14, 9] on div at bounding box center [15, 9] width 8 height 8
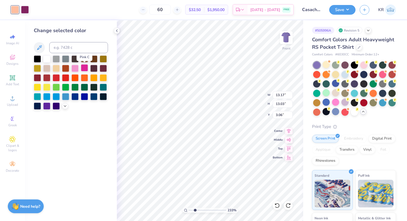
click at [83, 69] on div at bounding box center [84, 67] width 7 height 7
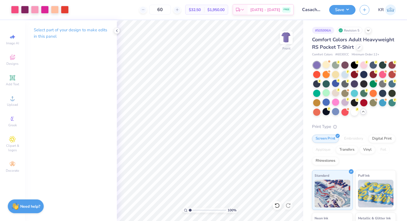
drag, startPoint x: 195, startPoint y: 210, endPoint x: 187, endPoint y: 210, distance: 7.2
click at [189, 210] on input "range" at bounding box center [207, 210] width 37 height 5
click at [43, 12] on div at bounding box center [45, 9] width 8 height 8
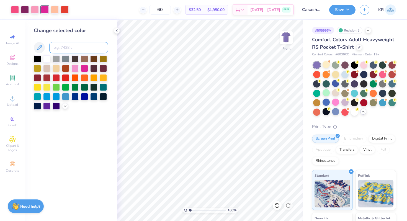
click at [65, 50] on input at bounding box center [78, 47] width 59 height 11
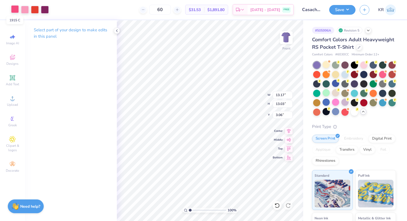
click at [15, 8] on div at bounding box center [15, 9] width 8 height 8
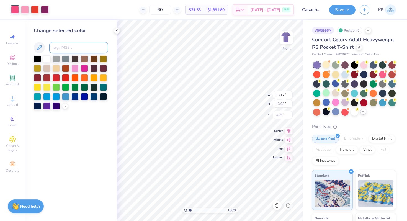
click at [73, 47] on input at bounding box center [78, 47] width 59 height 11
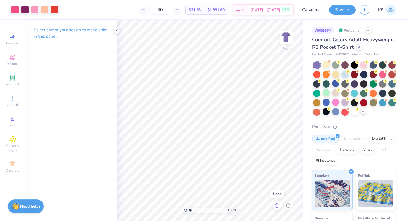
click at [275, 205] on icon at bounding box center [277, 206] width 6 height 6
click at [290, 204] on icon at bounding box center [289, 206] width 6 height 6
click at [47, 10] on div at bounding box center [45, 9] width 8 height 8
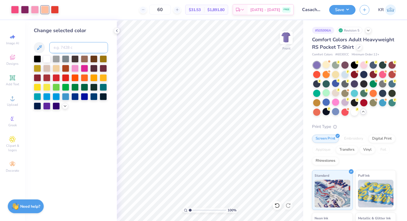
click at [63, 47] on input at bounding box center [78, 47] width 59 height 11
click at [275, 207] on icon at bounding box center [277, 206] width 6 height 6
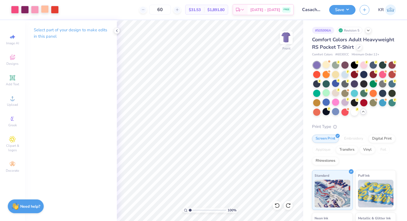
click at [46, 9] on div at bounding box center [45, 9] width 8 height 8
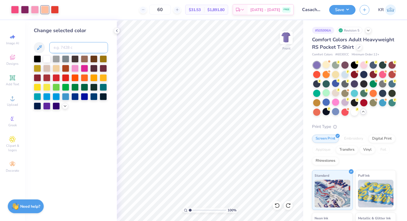
click at [68, 48] on input at bounding box center [78, 47] width 59 height 11
click at [276, 205] on icon at bounding box center [277, 206] width 6 height 6
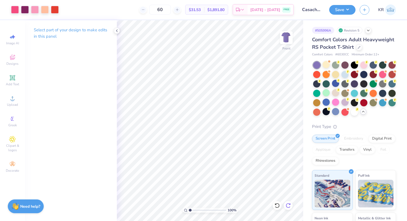
click at [290, 207] on icon at bounding box center [288, 205] width 5 height 5
click at [35, 11] on div at bounding box center [35, 9] width 8 height 8
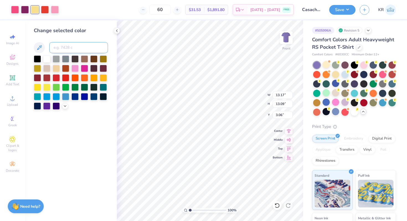
click at [60, 45] on input at bounding box center [78, 47] width 59 height 11
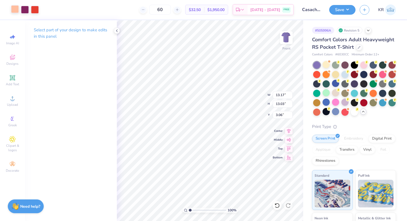
click at [15, 9] on div at bounding box center [15, 9] width 8 height 8
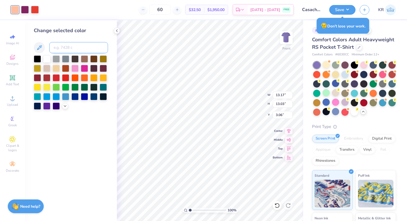
click at [70, 45] on input at bounding box center [78, 47] width 59 height 11
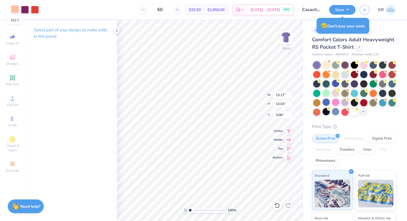
click at [15, 9] on div at bounding box center [15, 9] width 8 height 8
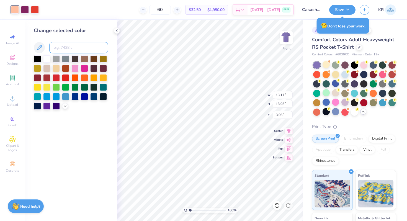
click at [68, 49] on input at bounding box center [78, 47] width 59 height 11
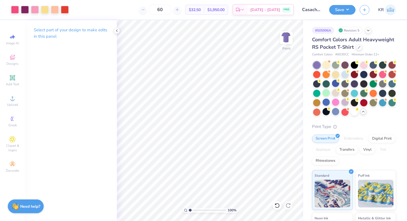
click at [189, 210] on input "range" at bounding box center [207, 210] width 37 height 5
click at [64, 10] on div at bounding box center [65, 9] width 8 height 8
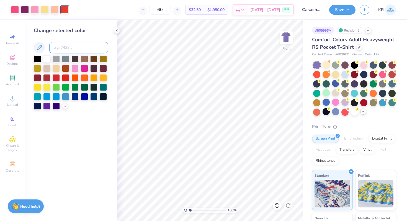
click at [71, 46] on input at bounding box center [78, 47] width 59 height 11
click at [34, 11] on div at bounding box center [35, 9] width 8 height 8
click at [65, 47] on input at bounding box center [78, 47] width 59 height 11
click at [81, 45] on input at bounding box center [78, 47] width 59 height 11
click at [279, 204] on icon at bounding box center [277, 206] width 6 height 6
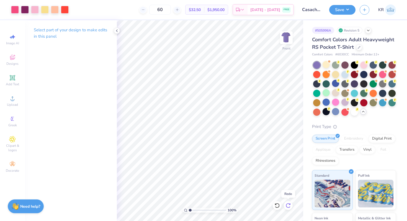
click at [289, 206] on icon at bounding box center [289, 206] width 6 height 6
drag, startPoint x: 192, startPoint y: 211, endPoint x: 195, endPoint y: 211, distance: 3.1
click at [195, 211] on input "range" at bounding box center [207, 210] width 37 height 5
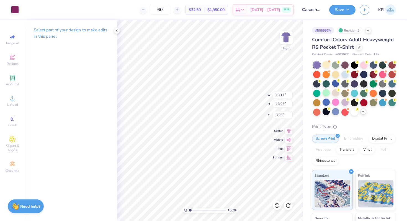
drag, startPoint x: 196, startPoint y: 210, endPoint x: 186, endPoint y: 211, distance: 9.4
click at [189, 211] on input "range" at bounding box center [207, 210] width 37 height 5
click at [16, 11] on div at bounding box center [15, 9] width 8 height 8
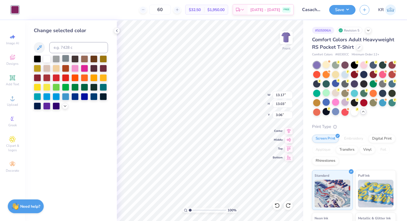
click at [66, 60] on div at bounding box center [65, 58] width 7 height 7
click at [101, 68] on div at bounding box center [103, 67] width 7 height 7
click at [95, 68] on div at bounding box center [93, 67] width 7 height 7
click at [278, 208] on div at bounding box center [277, 205] width 9 height 9
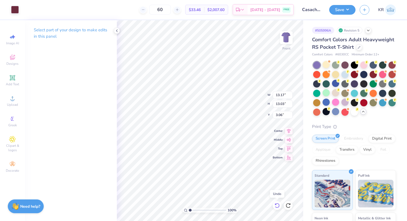
click at [278, 208] on div at bounding box center [277, 205] width 9 height 9
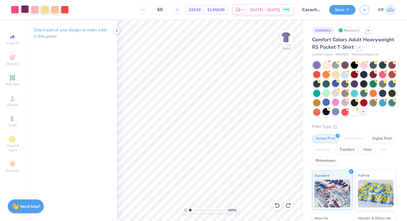
click at [25, 10] on div at bounding box center [25, 9] width 8 height 8
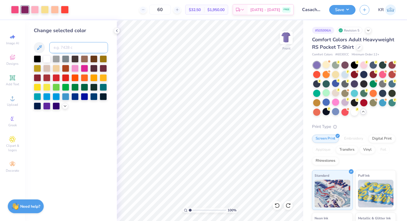
click at [66, 49] on input at bounding box center [78, 47] width 59 height 11
click at [88, 46] on input at bounding box center [78, 47] width 59 height 11
click at [87, 43] on input at bounding box center [78, 47] width 59 height 11
click at [80, 47] on input at bounding box center [78, 47] width 59 height 11
drag, startPoint x: 190, startPoint y: 210, endPoint x: 187, endPoint y: 210, distance: 3.0
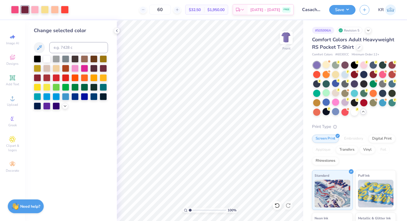
click at [189, 210] on input "range" at bounding box center [207, 210] width 37 height 5
click at [65, 12] on div at bounding box center [65, 9] width 8 height 8
click at [74, 49] on input at bounding box center [78, 47] width 59 height 11
drag, startPoint x: 190, startPoint y: 210, endPoint x: 187, endPoint y: 210, distance: 3.3
click at [189, 210] on input "range" at bounding box center [207, 210] width 37 height 5
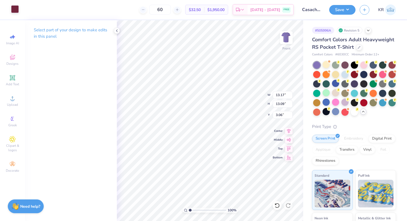
click at [14, 10] on div at bounding box center [15, 9] width 8 height 8
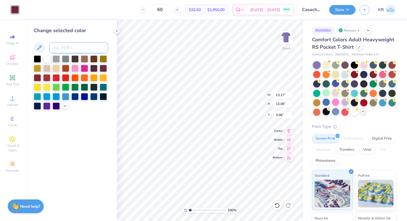
click at [59, 47] on input at bounding box center [78, 47] width 59 height 11
click at [277, 203] on icon at bounding box center [277, 205] width 5 height 5
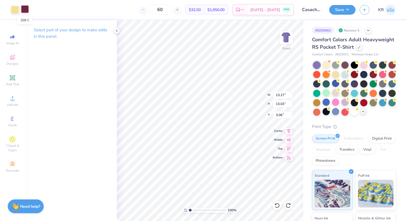
click at [26, 9] on div at bounding box center [25, 9] width 8 height 8
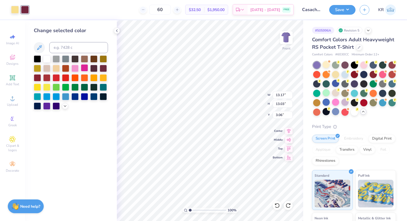
click at [86, 67] on div at bounding box center [84, 67] width 7 height 7
click at [278, 205] on icon at bounding box center [277, 206] width 6 height 6
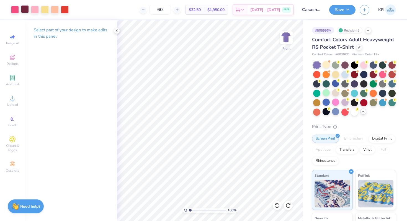
click at [25, 10] on div at bounding box center [25, 9] width 8 height 8
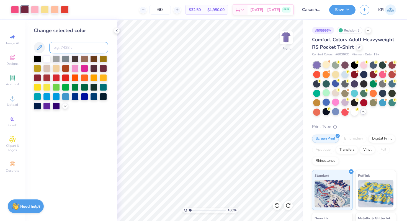
click at [58, 48] on input at bounding box center [78, 47] width 59 height 11
click at [63, 48] on input at bounding box center [78, 47] width 59 height 11
drag, startPoint x: 191, startPoint y: 209, endPoint x: 186, endPoint y: 209, distance: 4.2
click at [189, 209] on input "range" at bounding box center [207, 210] width 37 height 5
click at [288, 43] on img at bounding box center [286, 38] width 22 height 22
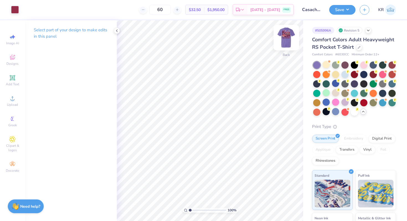
click at [288, 43] on img at bounding box center [286, 38] width 22 height 22
click at [288, 43] on img at bounding box center [286, 37] width 11 height 11
click at [11, 10] on div at bounding box center [15, 9] width 8 height 8
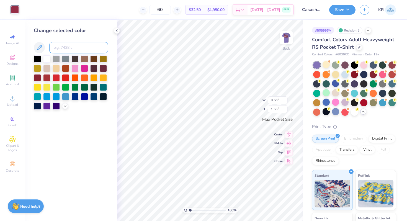
click at [70, 45] on input at bounding box center [78, 47] width 59 height 11
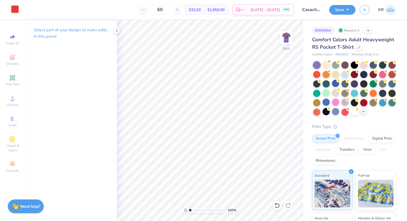
click at [17, 11] on div at bounding box center [15, 9] width 8 height 8
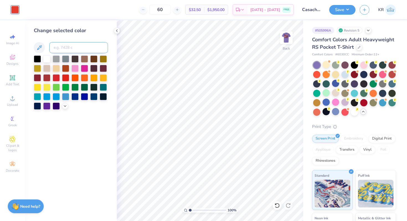
click at [63, 45] on input at bounding box center [78, 47] width 59 height 11
click at [288, 47] on img at bounding box center [286, 38] width 22 height 22
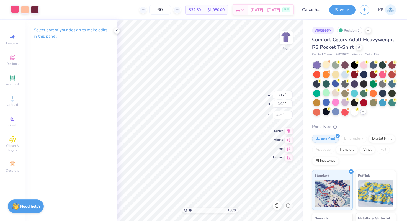
click at [14, 11] on div at bounding box center [15, 9] width 8 height 8
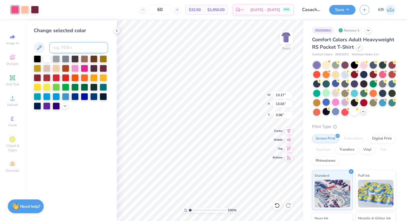
click at [61, 47] on input at bounding box center [78, 47] width 59 height 11
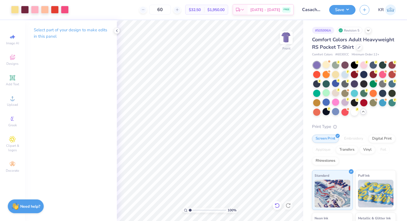
click at [277, 207] on icon at bounding box center [277, 206] width 6 height 6
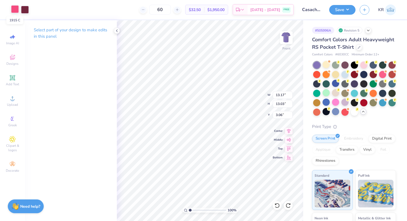
click at [15, 9] on div at bounding box center [15, 9] width 8 height 8
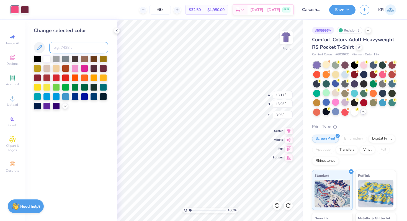
click at [69, 53] on input at bounding box center [78, 47] width 59 height 11
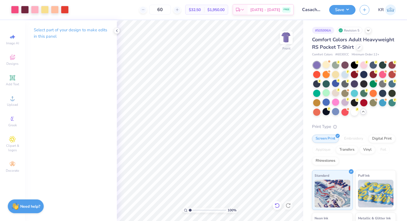
click at [276, 206] on icon at bounding box center [277, 206] width 6 height 6
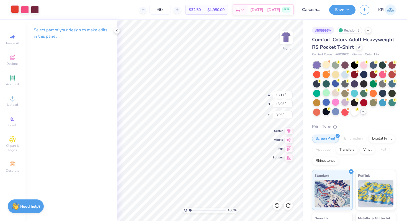
click at [16, 8] on div at bounding box center [15, 9] width 8 height 8
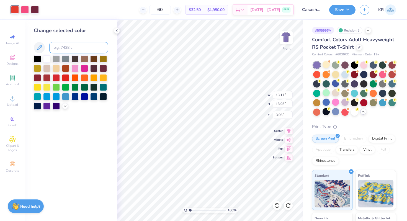
click at [60, 50] on input at bounding box center [78, 47] width 59 height 11
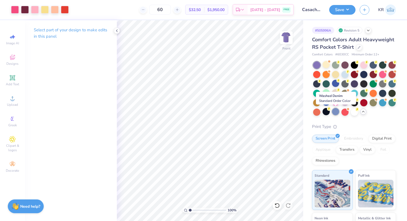
click at [338, 112] on div at bounding box center [335, 111] width 7 height 7
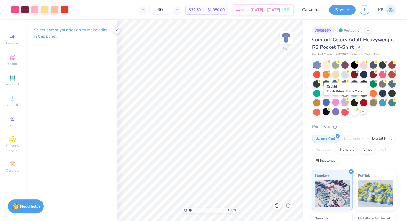
click at [343, 102] on div at bounding box center [344, 102] width 7 height 7
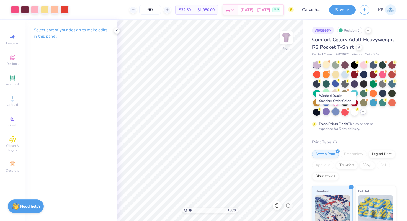
click at [336, 111] on div at bounding box center [335, 111] width 7 height 7
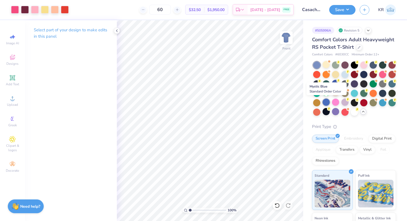
click at [325, 103] on div at bounding box center [326, 102] width 7 height 7
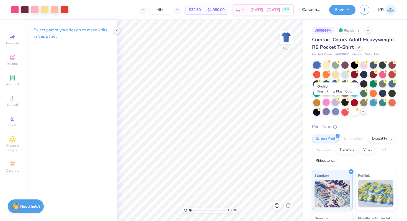
click at [336, 103] on div at bounding box center [335, 102] width 7 height 7
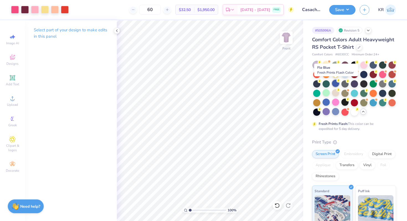
click at [333, 86] on div at bounding box center [335, 83] width 7 height 7
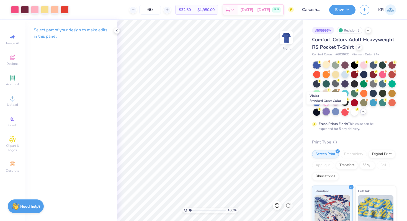
click at [326, 112] on div at bounding box center [326, 111] width 7 height 7
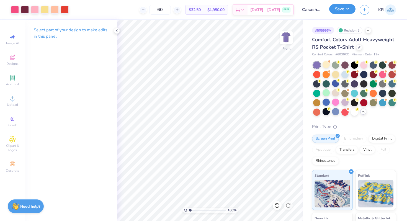
click at [350, 9] on button "Save" at bounding box center [342, 9] width 26 height 10
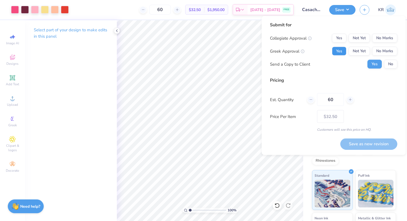
click at [338, 53] on button "Yes" at bounding box center [339, 51] width 14 height 9
click at [372, 38] on div "Yes Not Yet No Marks" at bounding box center [364, 38] width 65 height 9
click at [374, 38] on button "No Marks" at bounding box center [384, 38] width 25 height 9
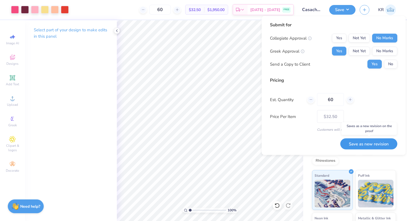
click at [366, 146] on button "Save as new revision" at bounding box center [368, 143] width 57 height 11
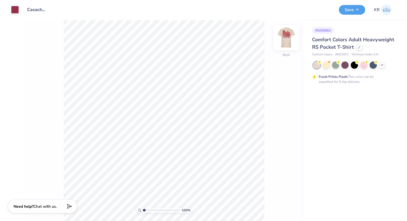
click at [284, 45] on img at bounding box center [286, 38] width 22 height 22
click at [284, 50] on div "Back" at bounding box center [286, 41] width 13 height 20
click at [44, 13] on div at bounding box center [45, 9] width 8 height 8
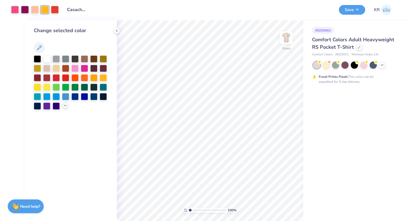
click at [64, 106] on icon at bounding box center [65, 105] width 4 height 4
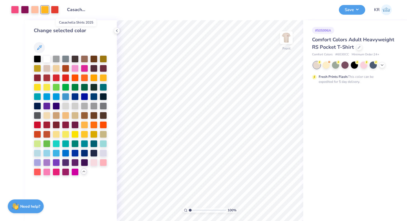
click at [71, 12] on input "Casachella Shirts 2025" at bounding box center [76, 9] width 27 height 11
click at [56, 10] on div at bounding box center [55, 9] width 8 height 8
click at [56, 10] on div at bounding box center [55, 10] width 8 height 8
click at [43, 9] on div at bounding box center [45, 9] width 8 height 8
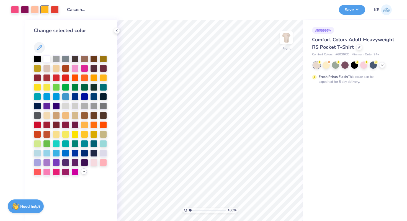
click at [379, 63] on div at bounding box center [354, 64] width 83 height 7
click at [382, 65] on icon at bounding box center [382, 64] width 4 height 4
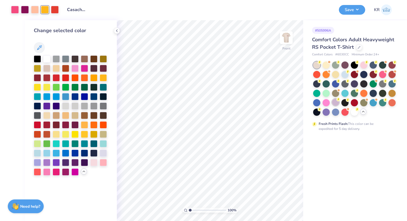
click at [337, 104] on div at bounding box center [335, 102] width 7 height 7
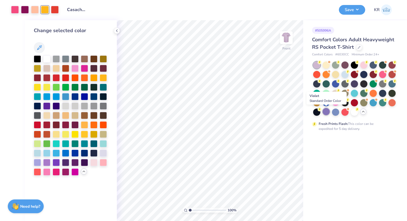
click at [327, 113] on div at bounding box center [326, 111] width 7 height 7
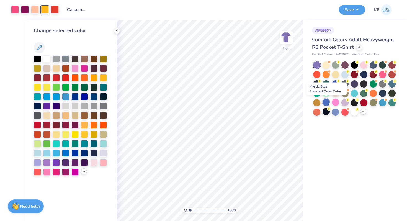
click at [326, 102] on div at bounding box center [326, 102] width 7 height 7
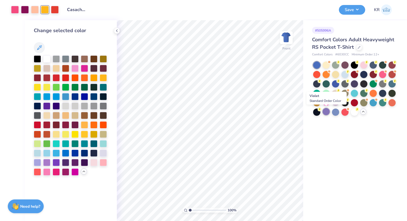
click at [328, 112] on div at bounding box center [326, 111] width 7 height 7
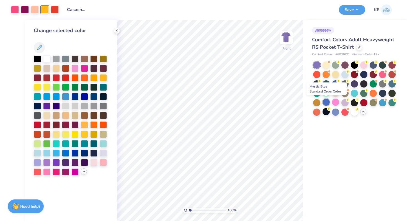
click at [328, 101] on div at bounding box center [326, 102] width 7 height 7
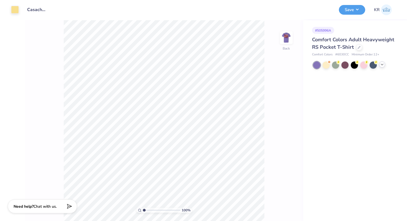
click at [382, 66] on icon at bounding box center [382, 64] width 4 height 4
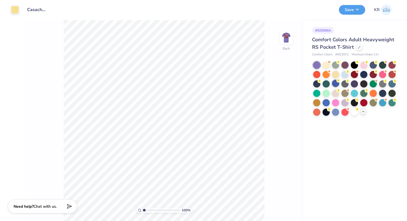
click at [335, 85] on div at bounding box center [335, 83] width 7 height 7
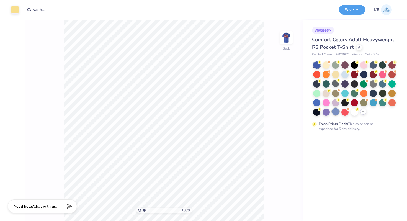
click at [335, 113] on div at bounding box center [335, 111] width 7 height 7
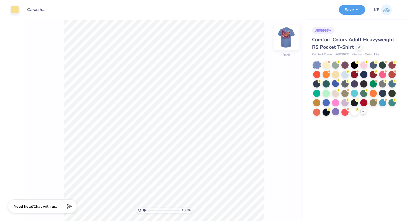
click at [287, 44] on img at bounding box center [286, 38] width 22 height 22
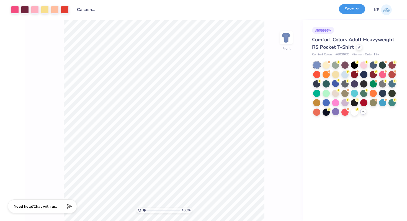
click at [353, 13] on button "Save" at bounding box center [352, 9] width 26 height 10
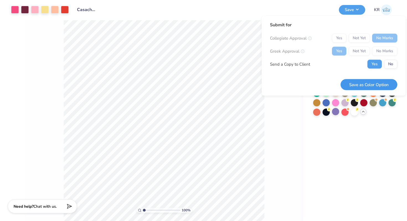
click at [361, 81] on button "Save as Color Option" at bounding box center [369, 84] width 57 height 11
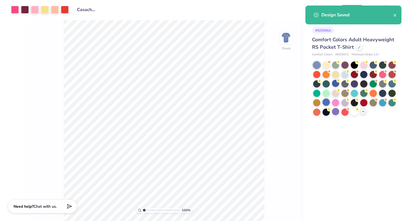
click at [328, 102] on div at bounding box center [326, 102] width 7 height 7
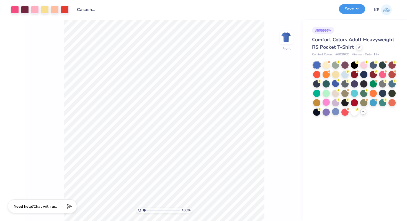
click at [346, 12] on button "Save" at bounding box center [352, 9] width 26 height 10
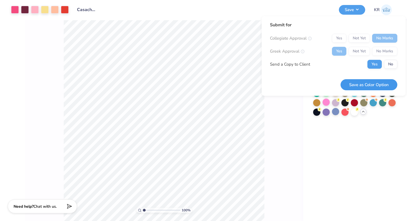
click at [370, 84] on button "Save as Color Option" at bounding box center [369, 84] width 57 height 11
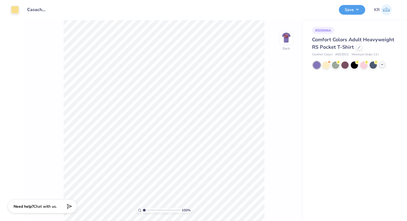
click at [383, 66] on icon at bounding box center [382, 64] width 4 height 4
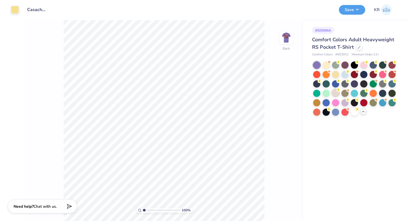
click at [333, 93] on div at bounding box center [335, 92] width 7 height 7
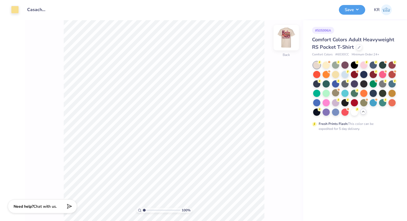
click at [285, 47] on img at bounding box center [286, 38] width 22 height 22
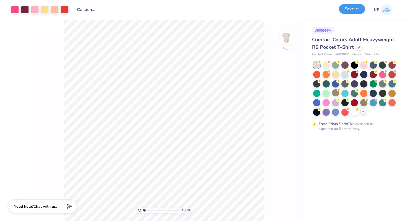
click at [347, 11] on button "Save" at bounding box center [352, 9] width 26 height 10
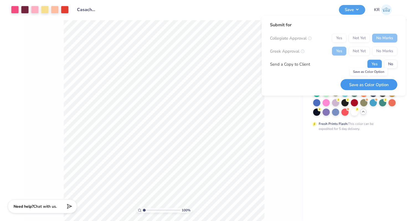
click at [351, 81] on button "Save as Color Option" at bounding box center [369, 84] width 57 height 11
